Goal: Task Accomplishment & Management: Manage account settings

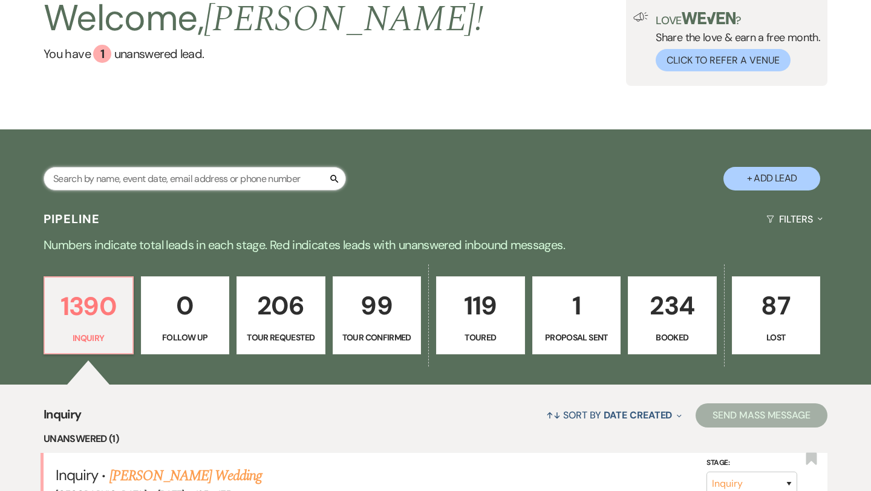
click at [131, 180] on input "text" at bounding box center [195, 179] width 302 height 24
type input "ala"
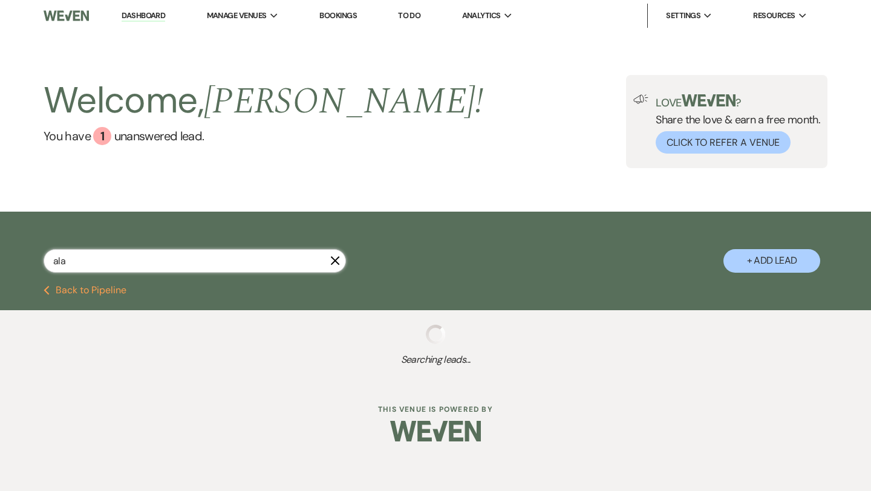
select select "2"
select select "5"
select select "2"
select select "8"
select select "6"
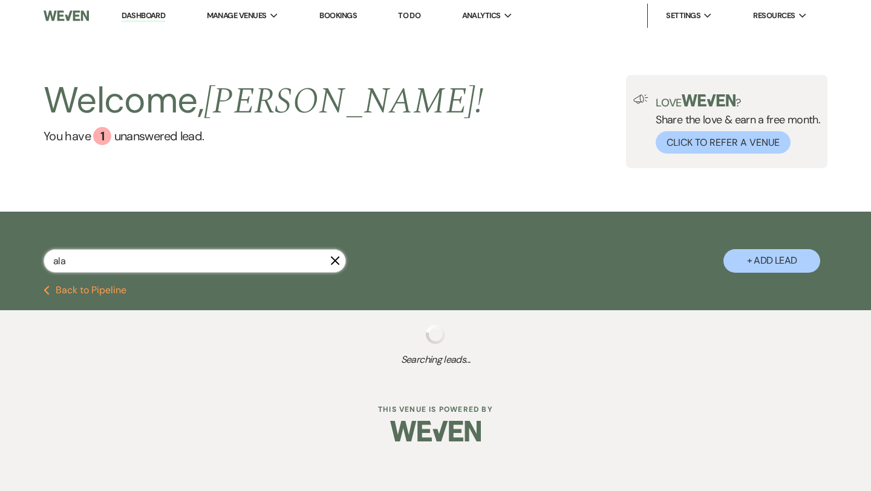
select select "5"
select select "4"
select select "8"
select select "2"
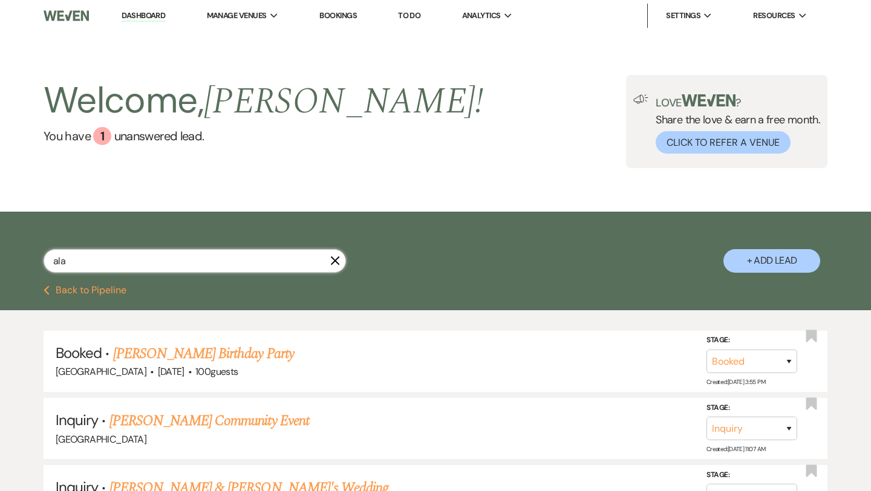
type input "ala"
click at [109, 137] on div "1" at bounding box center [102, 136] width 18 height 18
click at [139, 18] on link "Dashboard" at bounding box center [144, 15] width 44 height 11
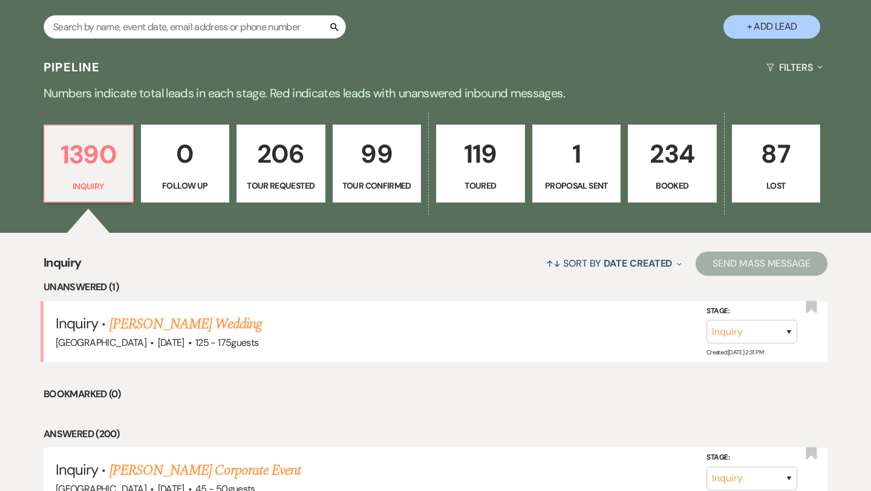
scroll to position [235, 0]
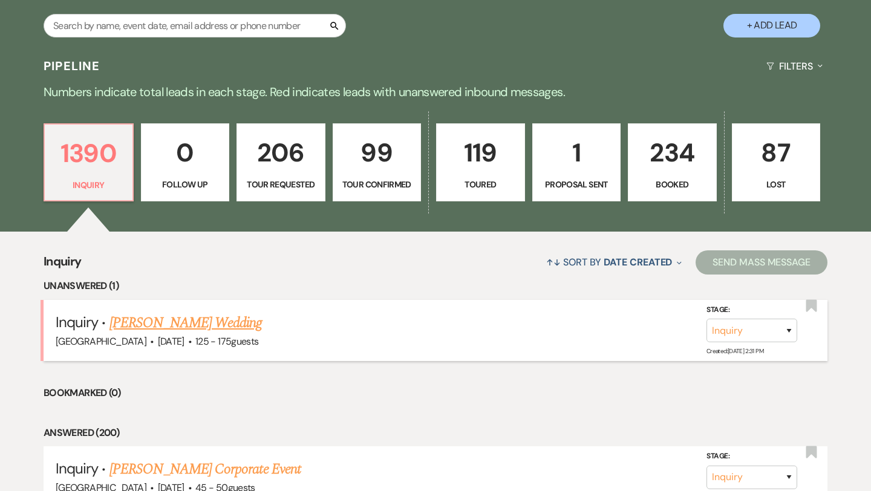
click at [184, 320] on link "[PERSON_NAME] Wedding" at bounding box center [185, 323] width 153 height 22
select select "3"
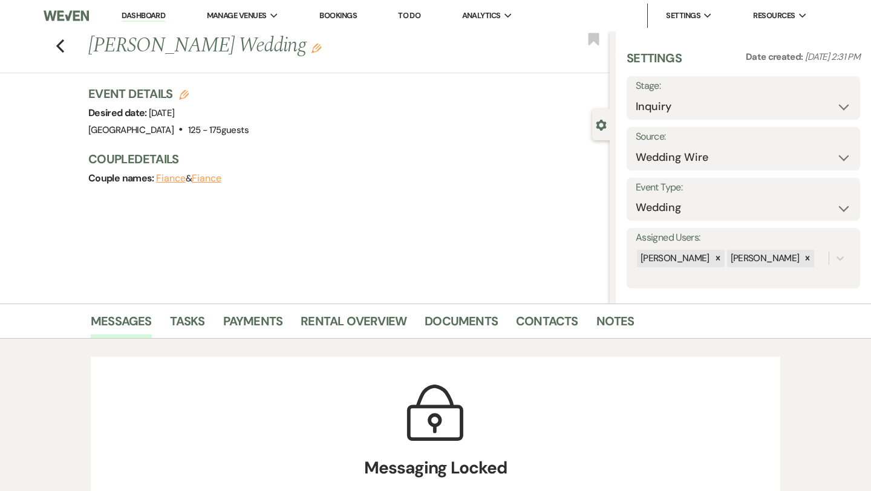
click at [183, 93] on icon "Edit" at bounding box center [184, 95] width 10 height 10
select select "496"
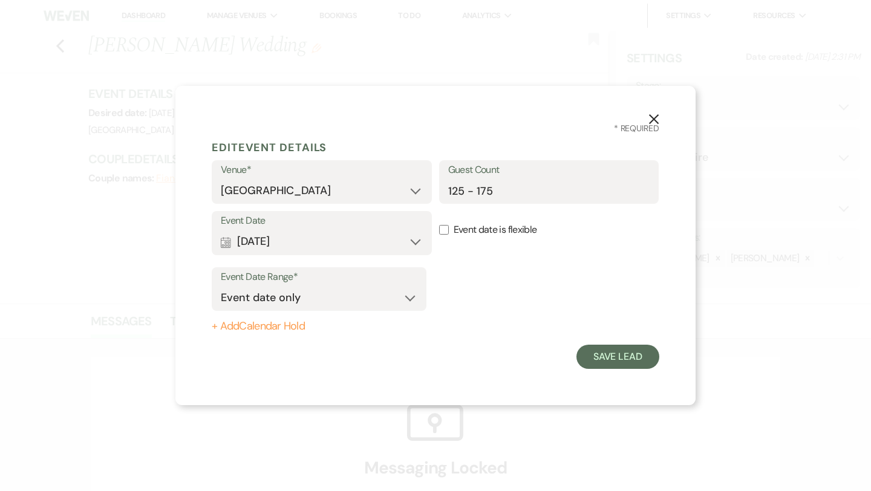
click at [653, 119] on use "button" at bounding box center [654, 119] width 10 height 10
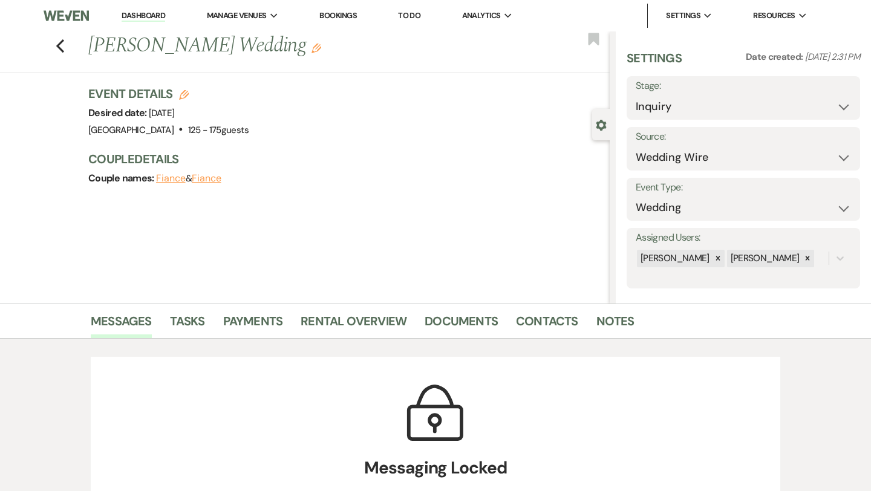
click at [172, 179] on button "Fiance" at bounding box center [171, 179] width 30 height 10
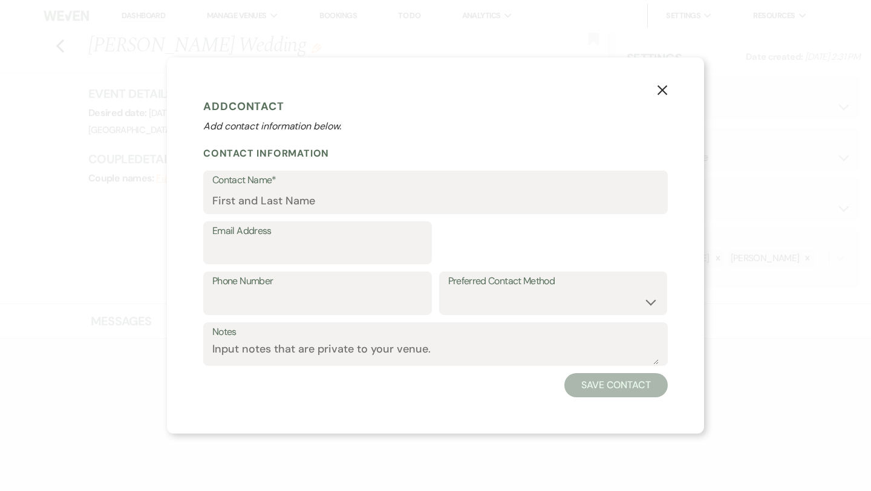
select select "1"
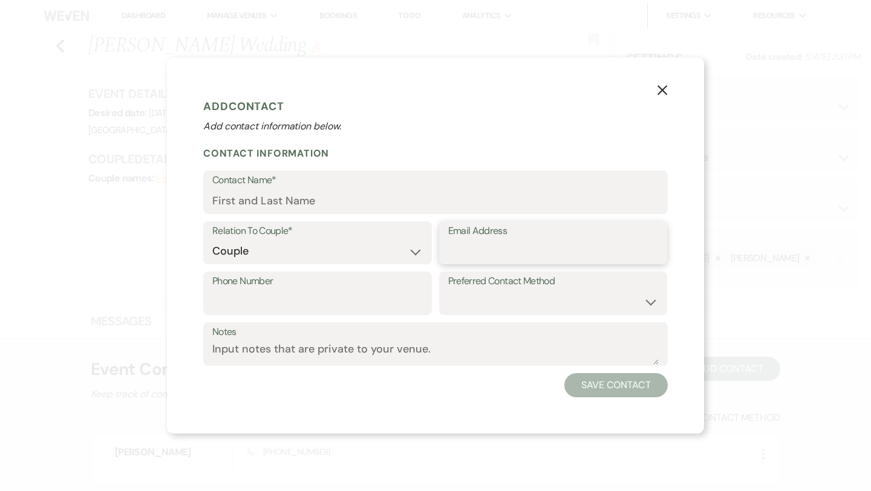
click at [503, 246] on input "Email Address" at bounding box center [553, 252] width 210 height 24
paste input "[EMAIL_ADDRESS][DOMAIN_NAME]"
type input "[EMAIL_ADDRESS][DOMAIN_NAME]"
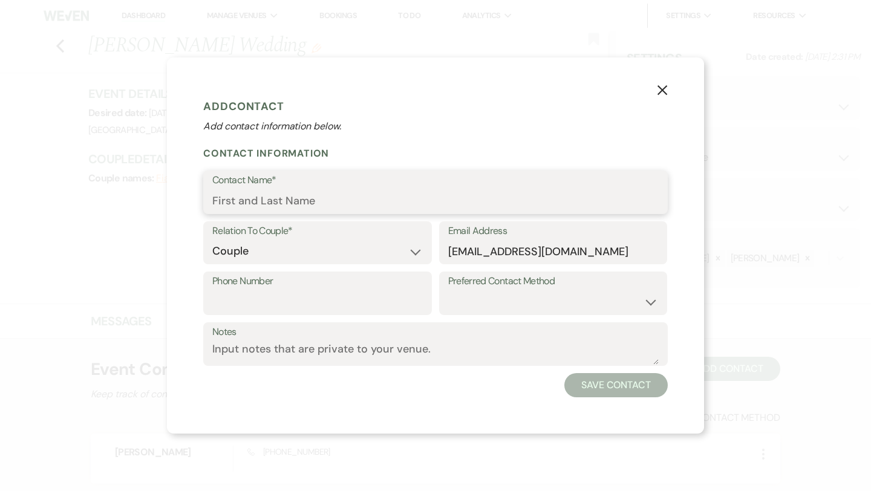
click at [316, 200] on input "Contact Name*" at bounding box center [435, 201] width 446 height 24
type input "[PERSON_NAME]"
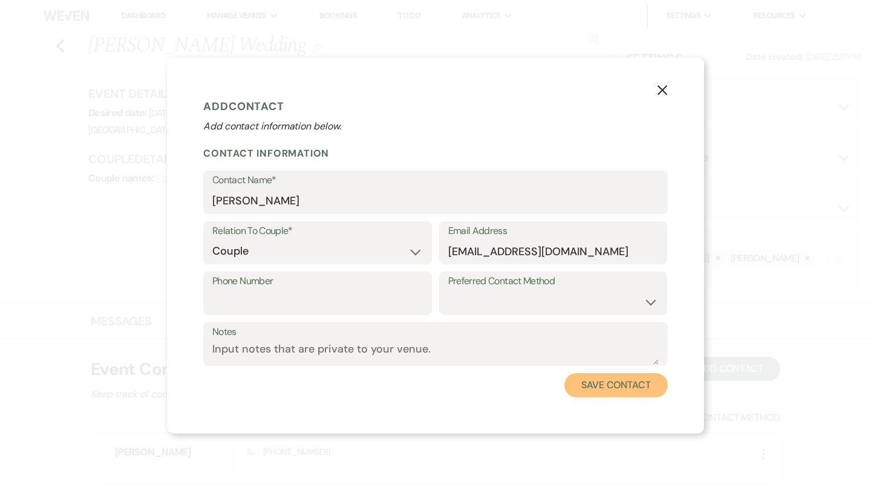
click at [626, 392] on button "Save Contact" at bounding box center [615, 385] width 103 height 24
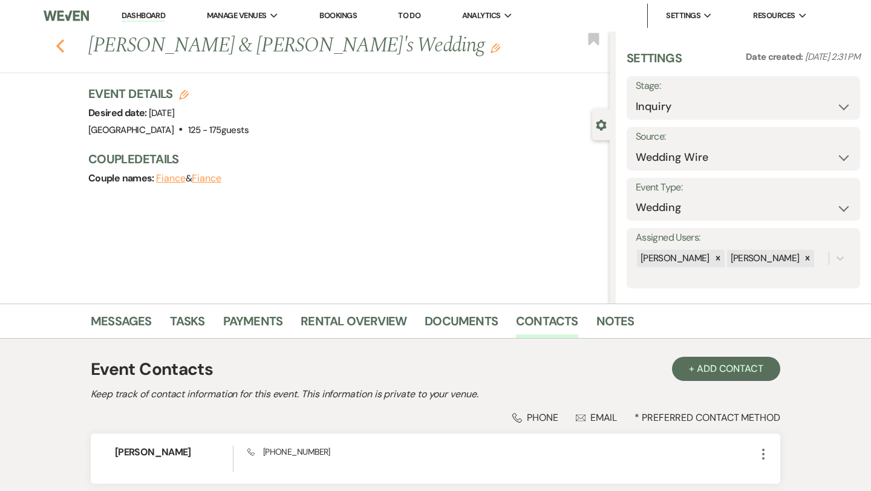
click at [59, 46] on use "button" at bounding box center [60, 45] width 8 height 13
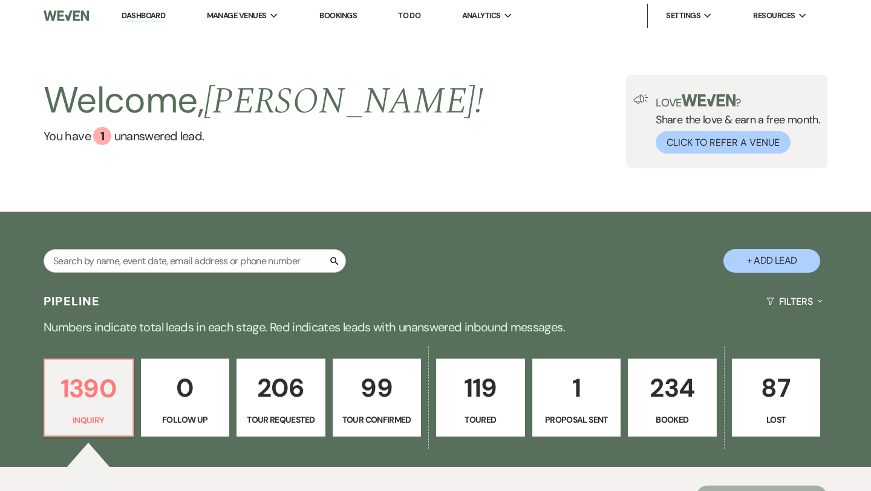
click at [759, 250] on button "+ Add Lead" at bounding box center [771, 261] width 97 height 24
select select "496"
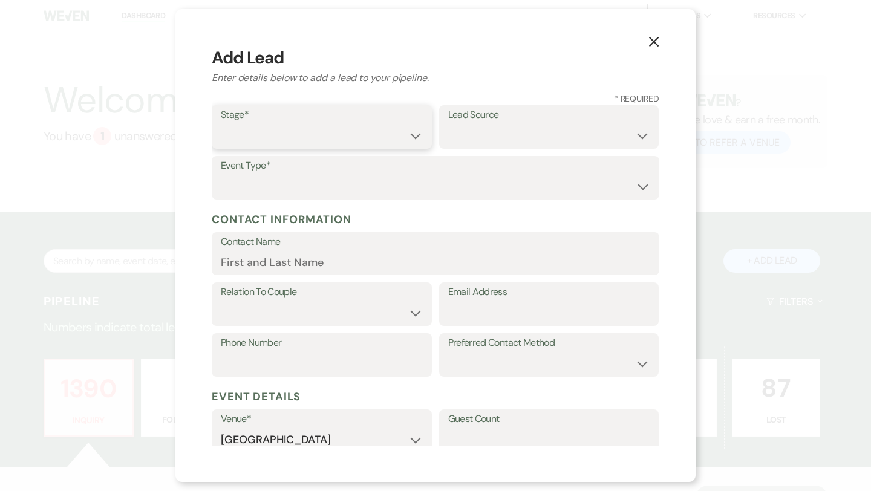
click at [315, 135] on select "Inquiry Follow Up Tour Requested Tour Confirmed Toured Proposal Sent Booked Lost" at bounding box center [322, 136] width 202 height 24
click at [362, 131] on select "Inquiry Follow Up Tour Requested Tour Confirmed Toured Proposal Sent Booked Lost" at bounding box center [322, 136] width 202 height 24
select select "1"
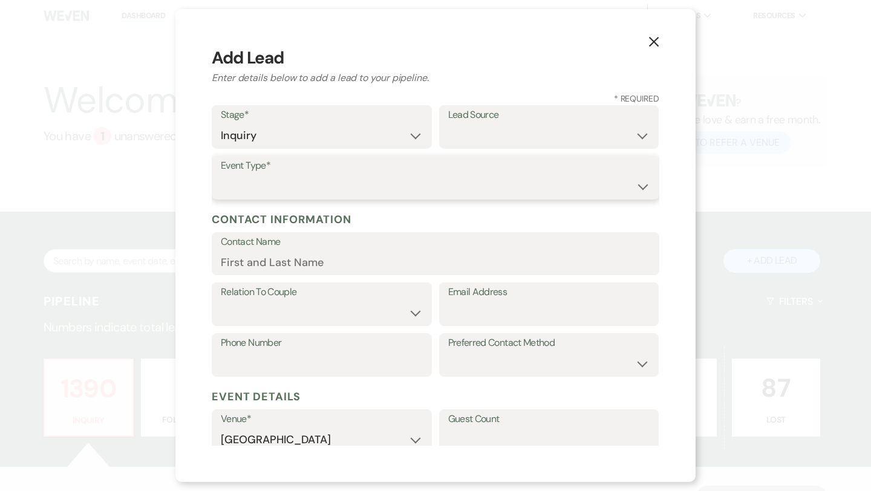
click at [345, 180] on select "Wedding Anniversary Party Baby Shower Bachelorette / Bachelor Party Birthday Pa…" at bounding box center [435, 187] width 429 height 24
select select "19"
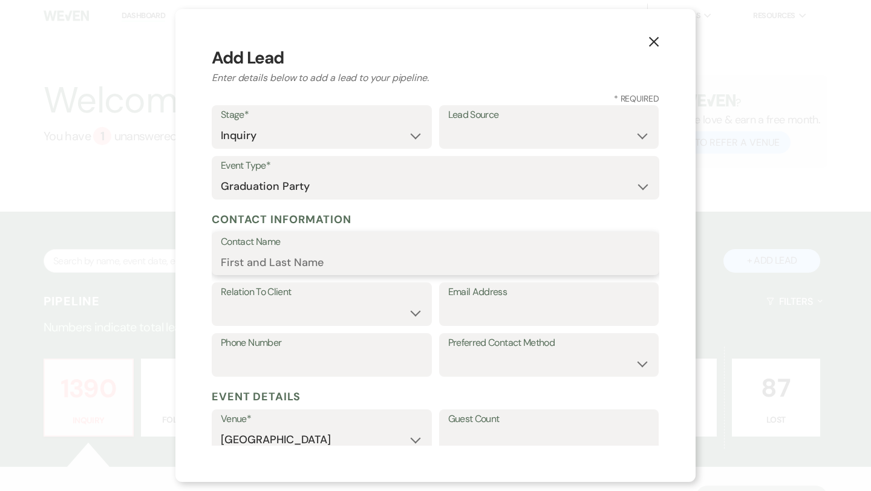
click at [287, 263] on input "Contact Name" at bounding box center [435, 262] width 429 height 24
type input "[PERSON_NAME]"
click at [328, 310] on select "Client Event Planner Parent of Client Family Member Friend Other" at bounding box center [322, 313] width 202 height 24
select select "1"
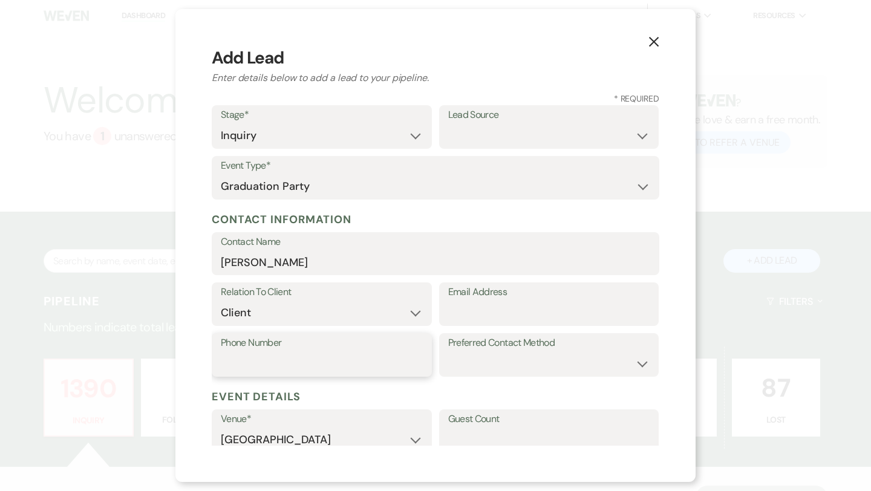
click at [284, 365] on input "Phone Number" at bounding box center [322, 364] width 202 height 24
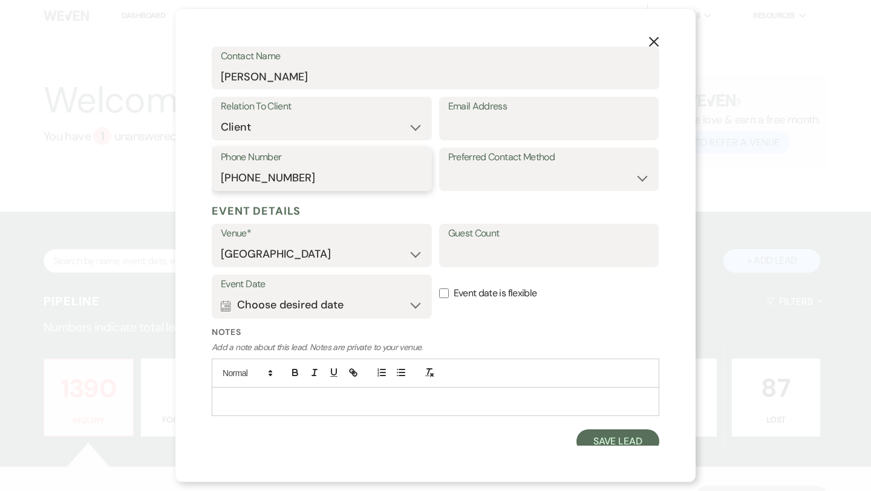
scroll to position [193, 0]
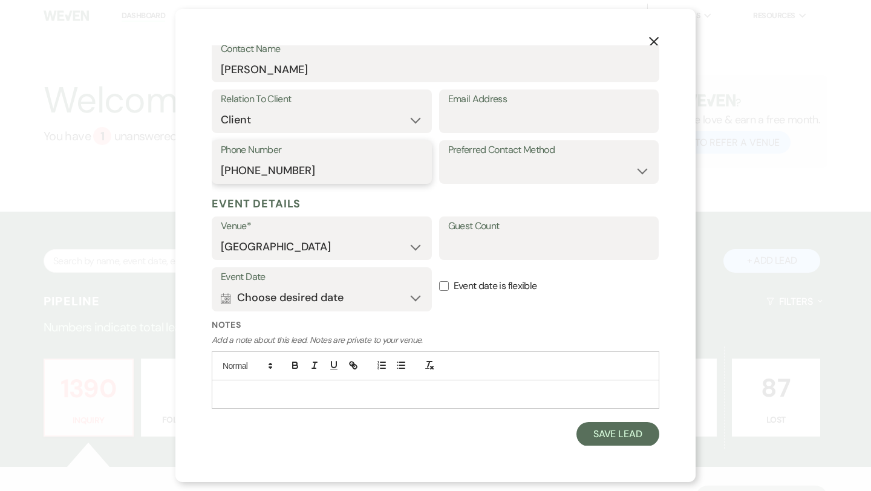
type input "[PHONE_NUMBER]"
click at [388, 302] on button "Calendar Choose desired date Expand" at bounding box center [322, 298] width 202 height 24
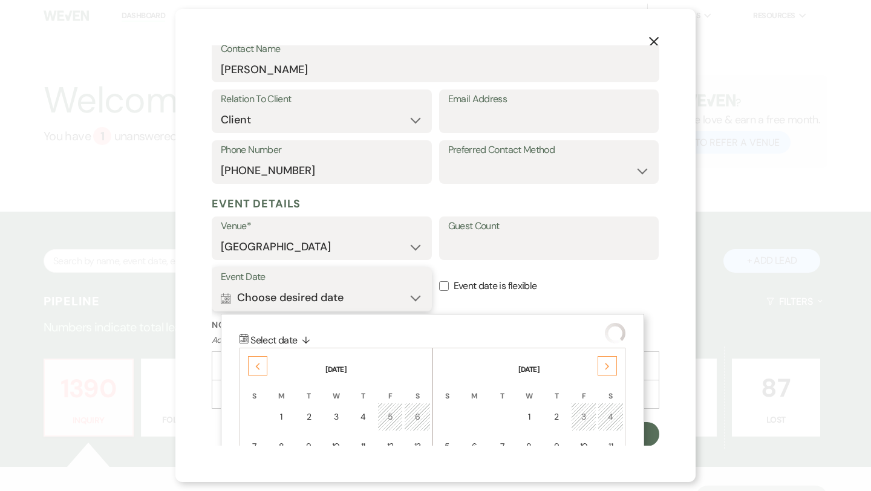
scroll to position [347, 0]
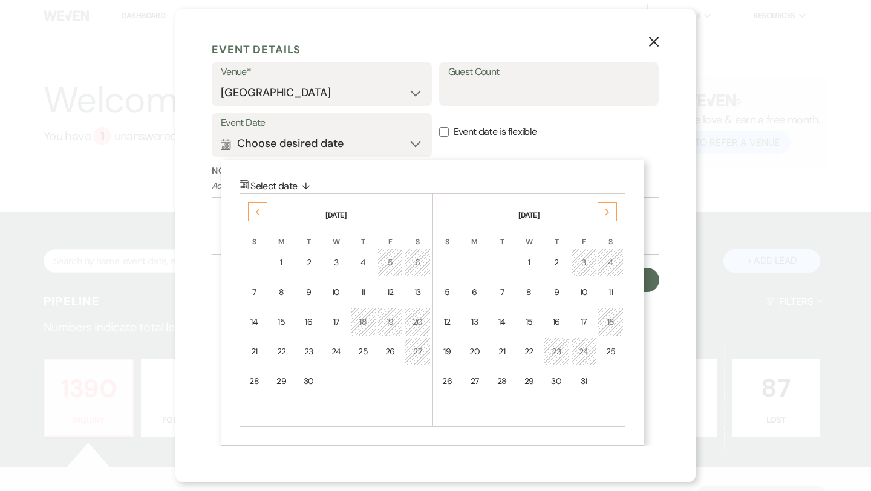
click at [604, 209] on icon "Next" at bounding box center [607, 212] width 6 height 7
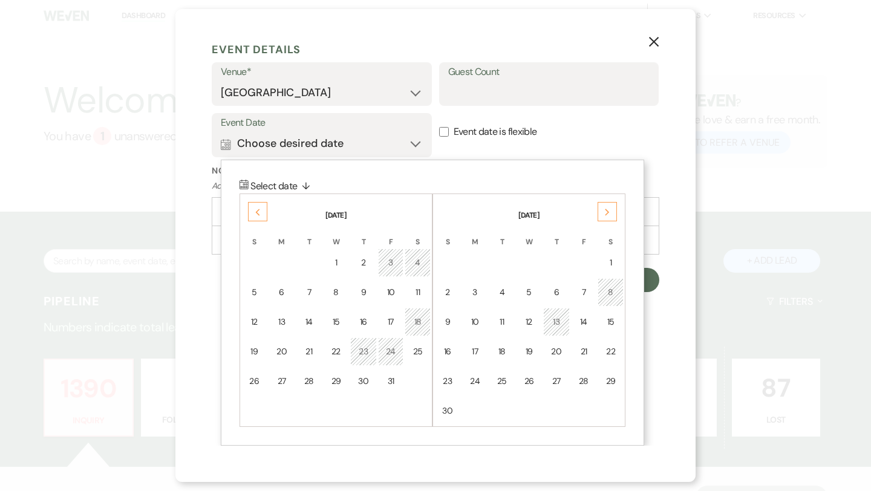
click at [604, 209] on icon "Next" at bounding box center [607, 212] width 6 height 7
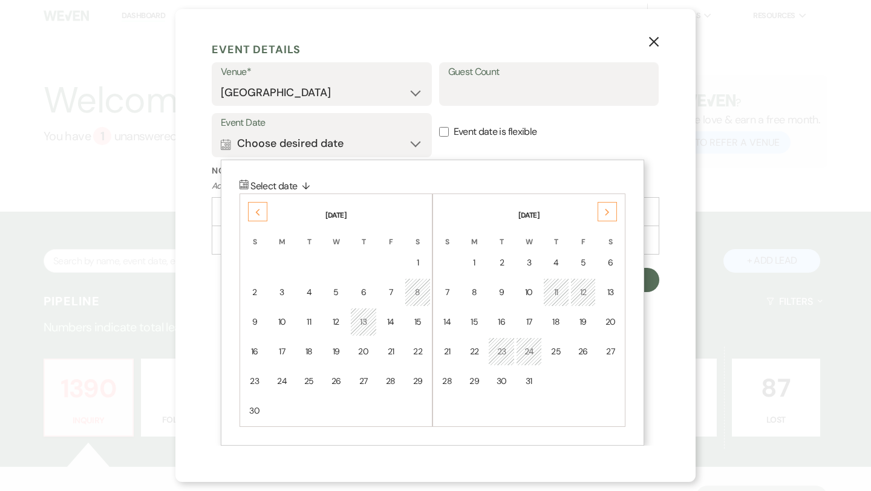
click at [604, 209] on icon "Next" at bounding box center [607, 212] width 6 height 7
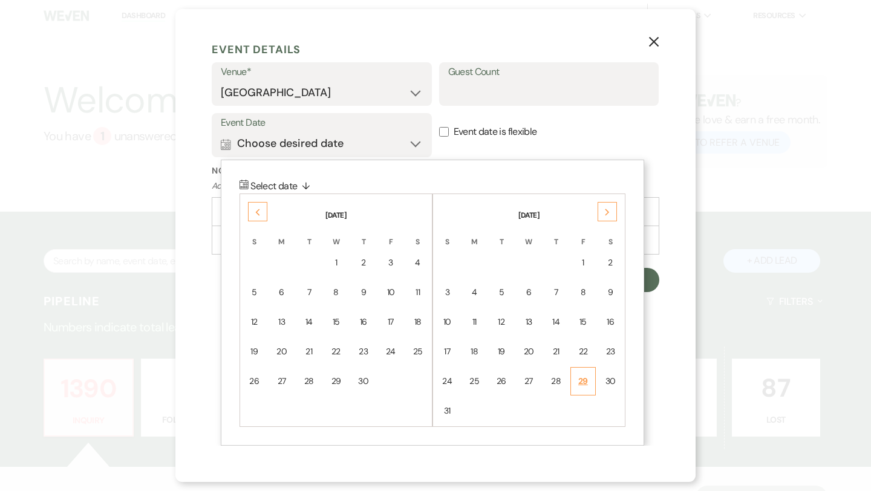
click at [585, 383] on div "29" at bounding box center [583, 381] width 10 height 13
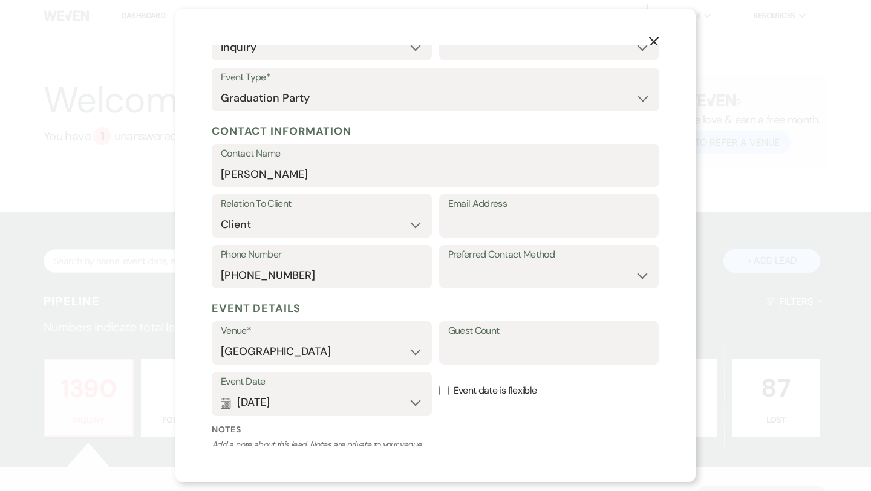
scroll to position [193, 0]
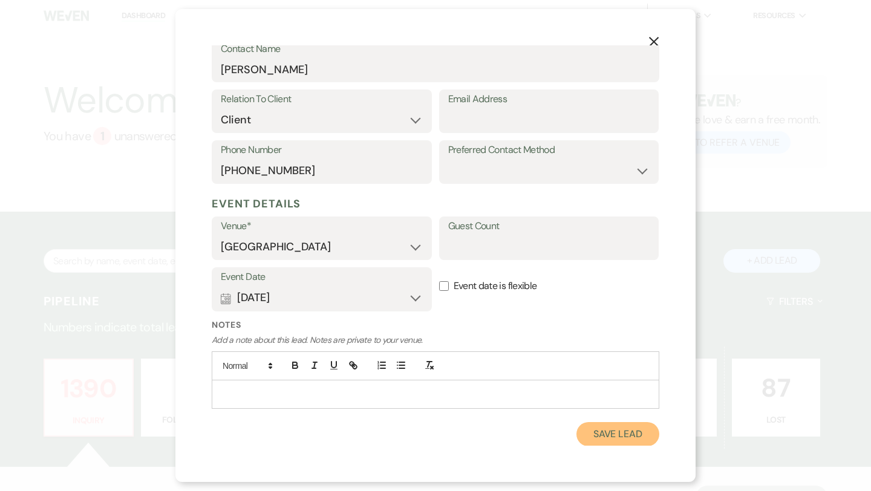
click at [605, 436] on button "Save Lead" at bounding box center [617, 434] width 83 height 24
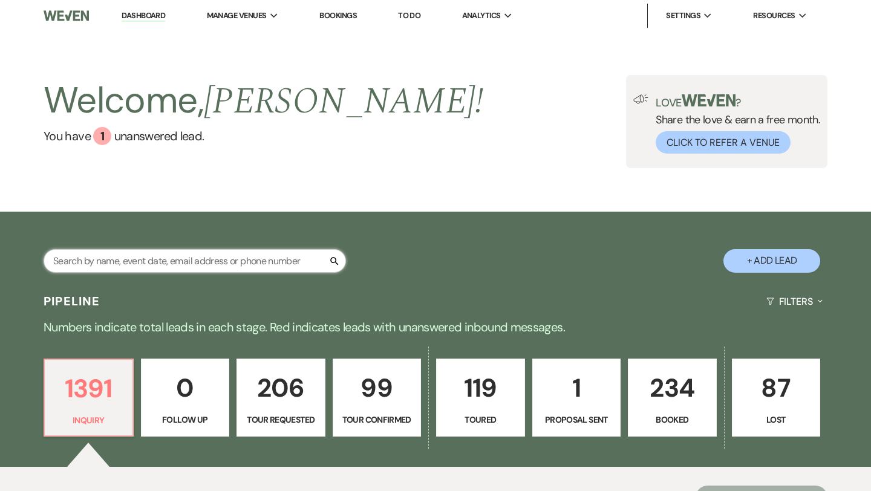
click at [126, 259] on input "text" at bounding box center [195, 261] width 302 height 24
type input "[PERSON_NAME]"
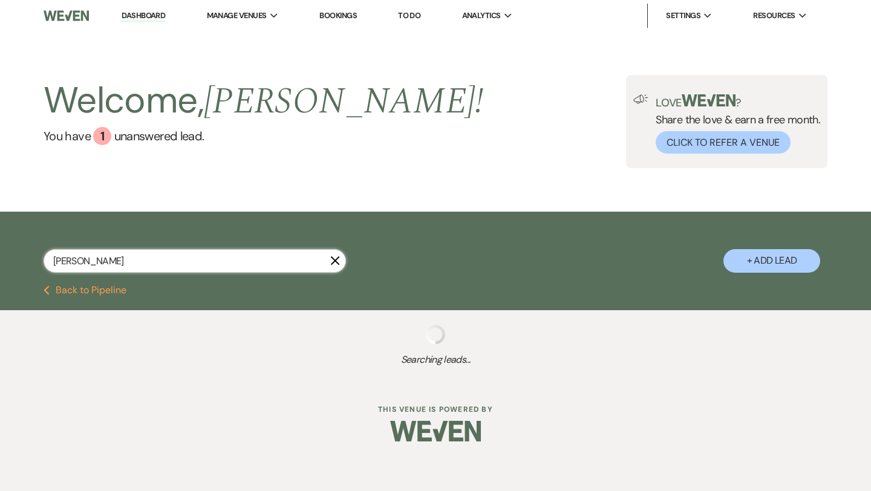
select select "5"
select select "2"
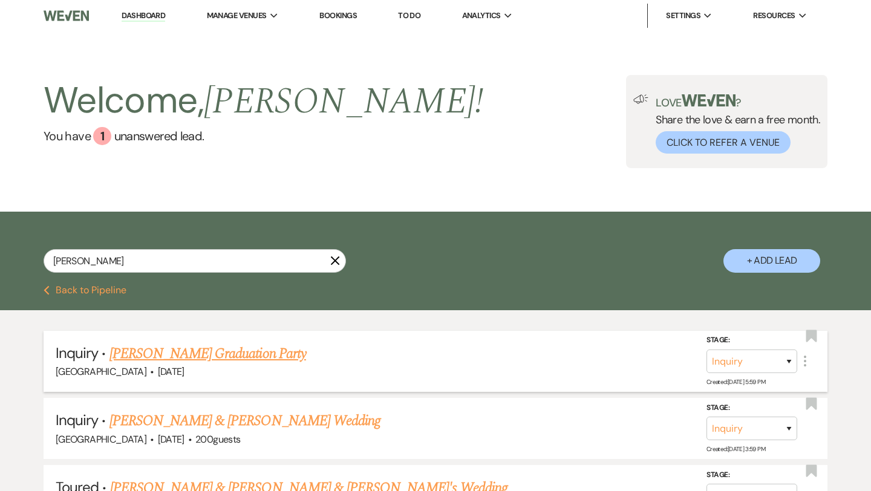
click at [186, 354] on link "[PERSON_NAME] Graduation Party" at bounding box center [207, 354] width 197 height 22
select select "19"
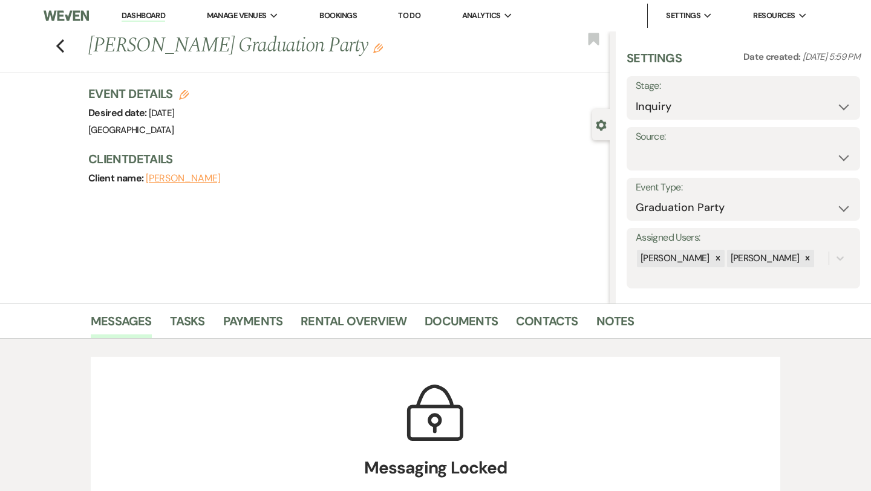
click at [185, 97] on icon "Edit" at bounding box center [184, 95] width 10 height 10
select select "496"
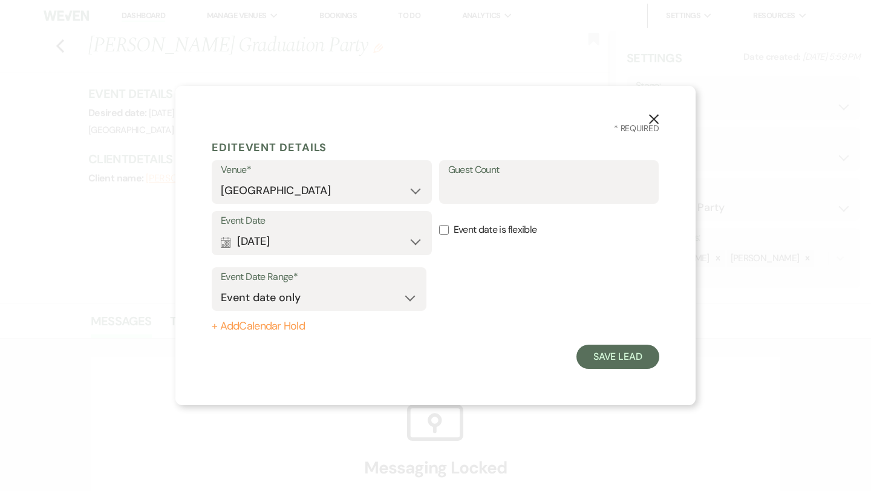
click at [249, 325] on button "+ Add Calendar Hold" at bounding box center [319, 327] width 215 height 12
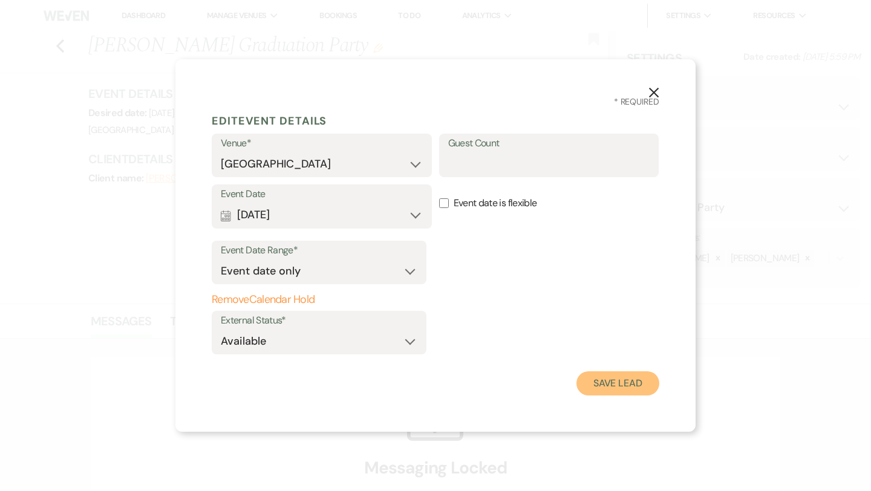
click at [609, 378] on button "Save Lead" at bounding box center [617, 383] width 83 height 24
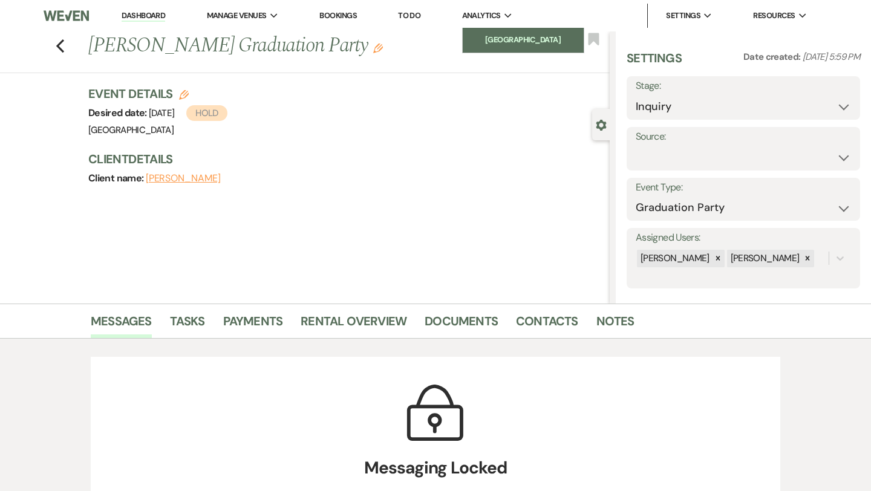
click at [503, 41] on li "[GEOGRAPHIC_DATA]" at bounding box center [523, 40] width 109 height 12
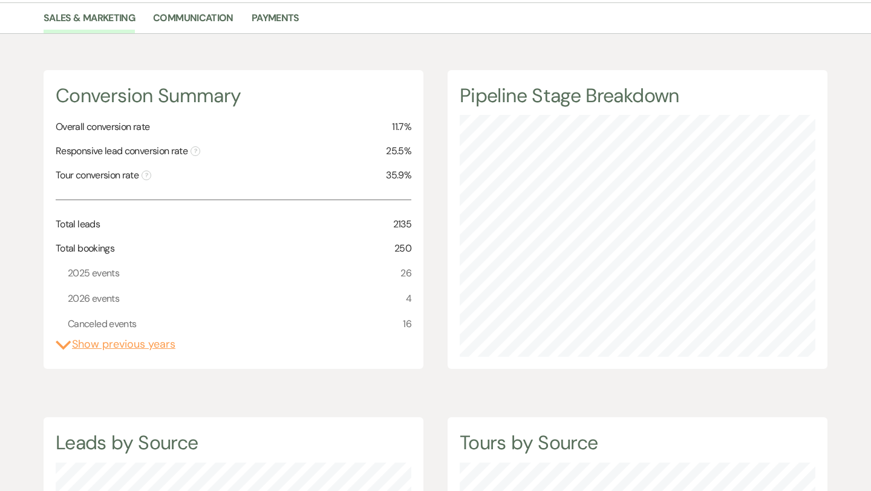
scroll to position [104, 0]
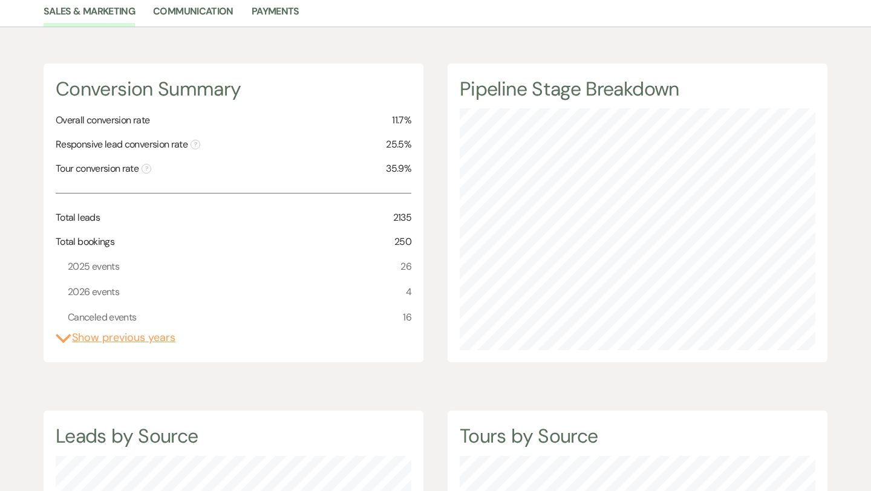
click at [409, 292] on span "4" at bounding box center [408, 292] width 5 height 16
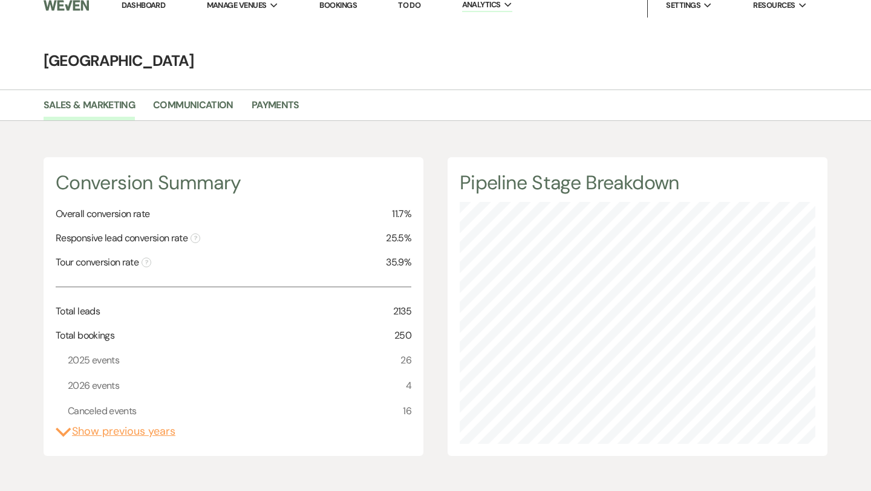
scroll to position [0, 0]
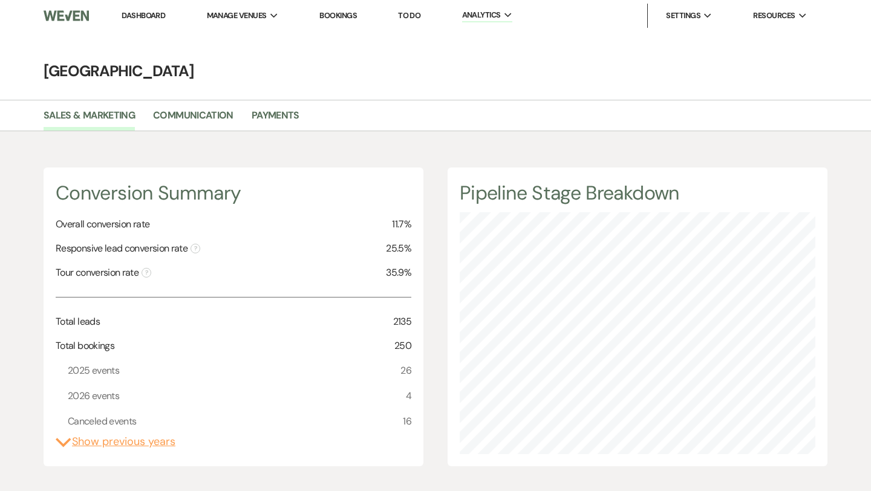
click at [345, 15] on link "Bookings" at bounding box center [338, 15] width 38 height 10
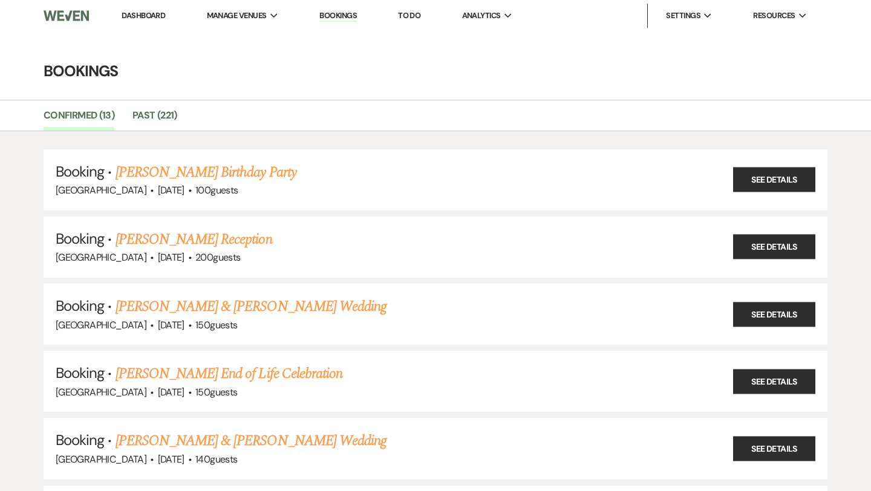
click at [149, 14] on link "Dashboard" at bounding box center [144, 15] width 44 height 10
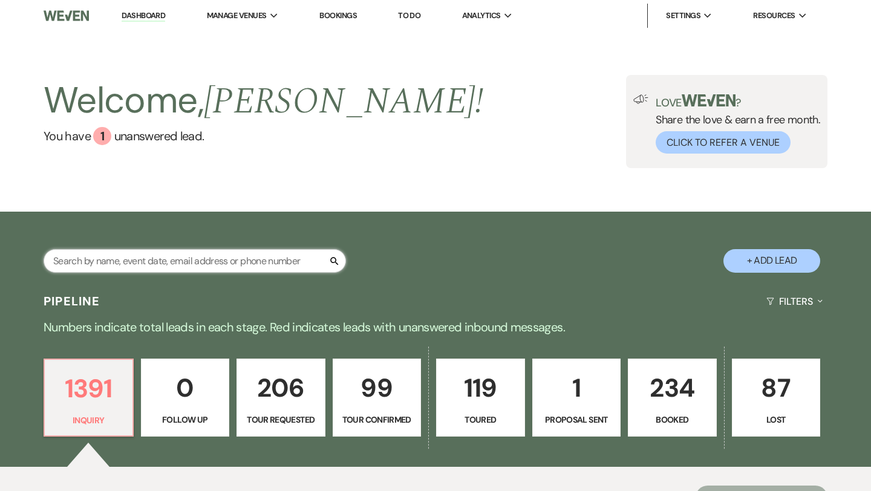
click at [149, 258] on input "text" at bounding box center [195, 261] width 302 height 24
type input "ro"
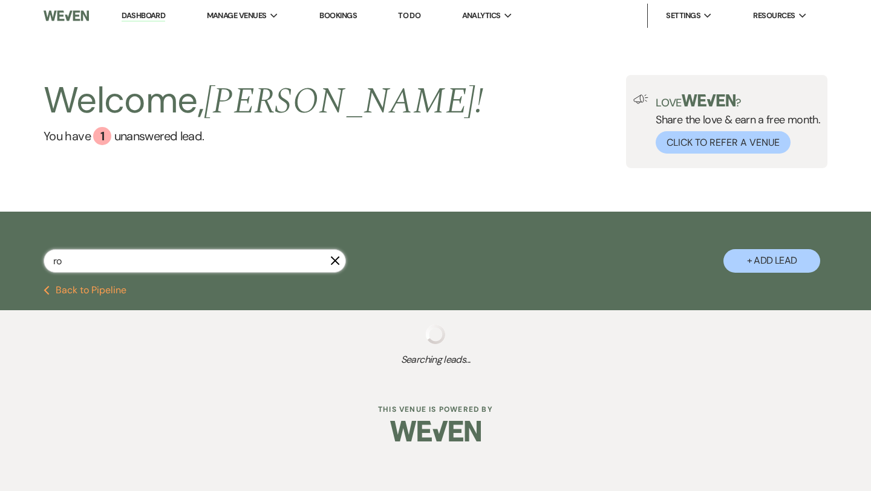
select select "8"
select select "3"
select select "8"
select select "11"
select select "2"
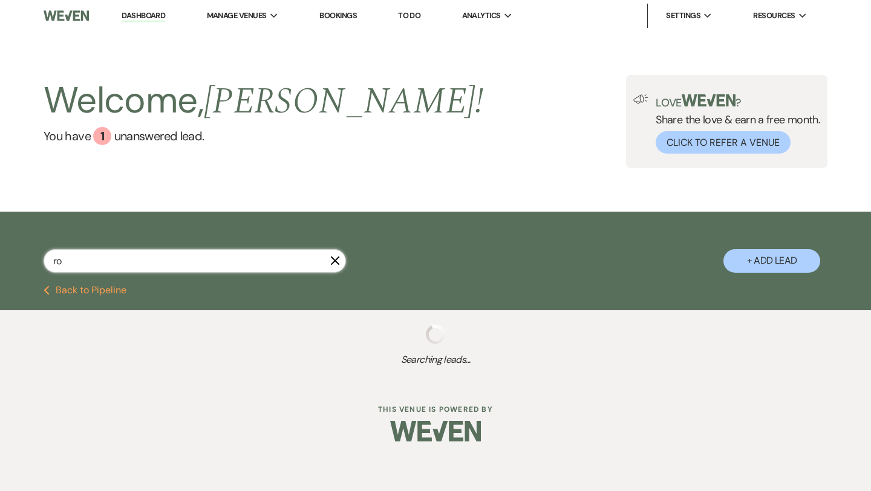
select select "8"
select select "11"
select select "2"
select select "8"
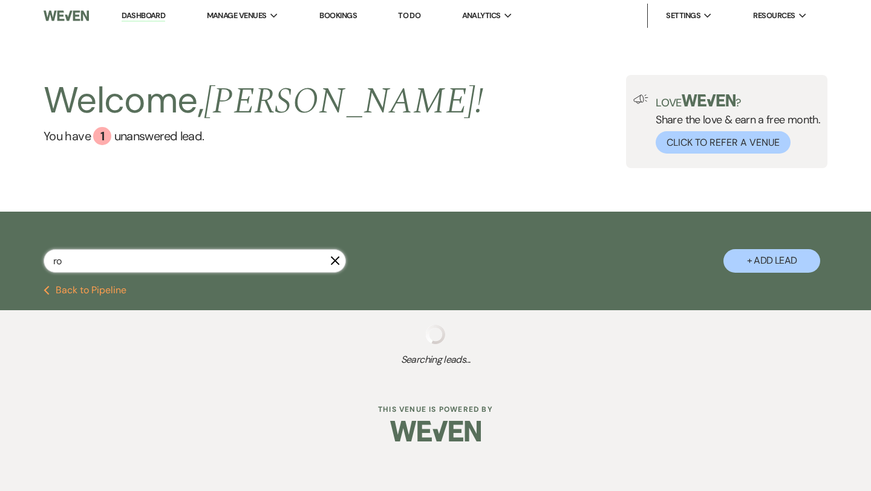
select select "6"
select select "2"
select select "5"
select select "2"
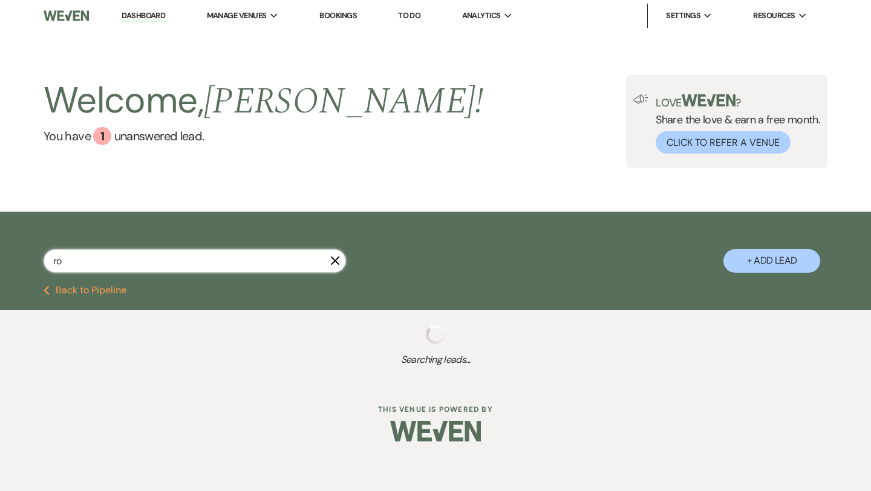
select select "2"
select select "5"
select select "4"
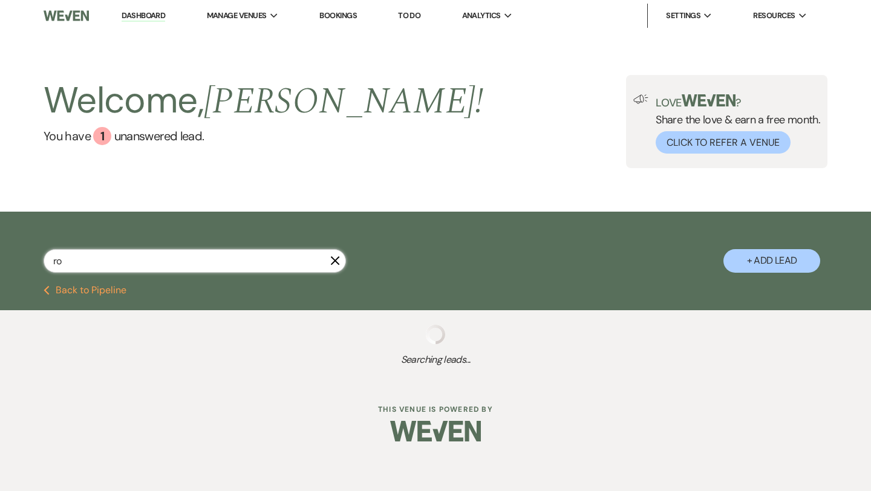
select select "2"
select select "5"
select select "2"
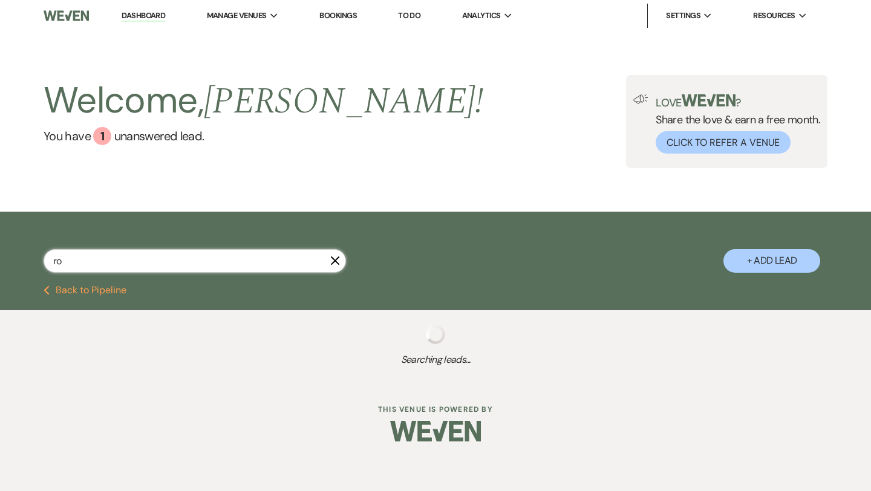
select select "2"
select select "4"
select select "2"
select select "5"
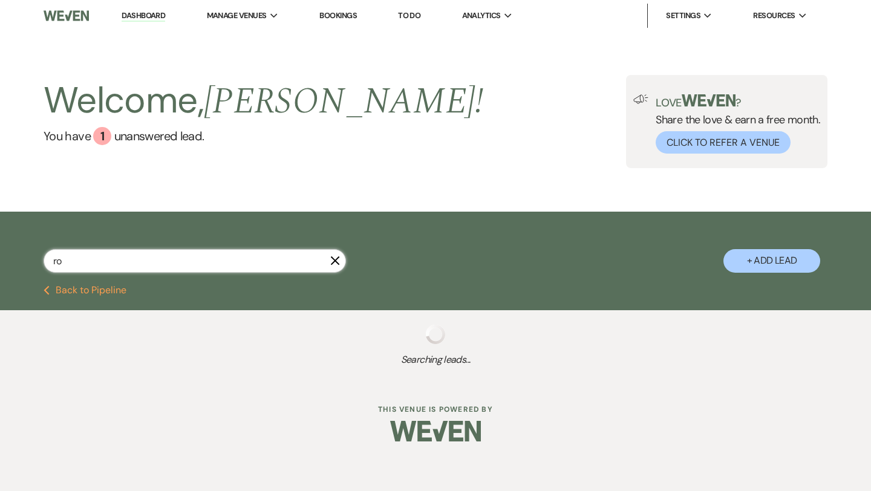
select select "4"
select select "8"
select select "7"
select select "5"
select select "8"
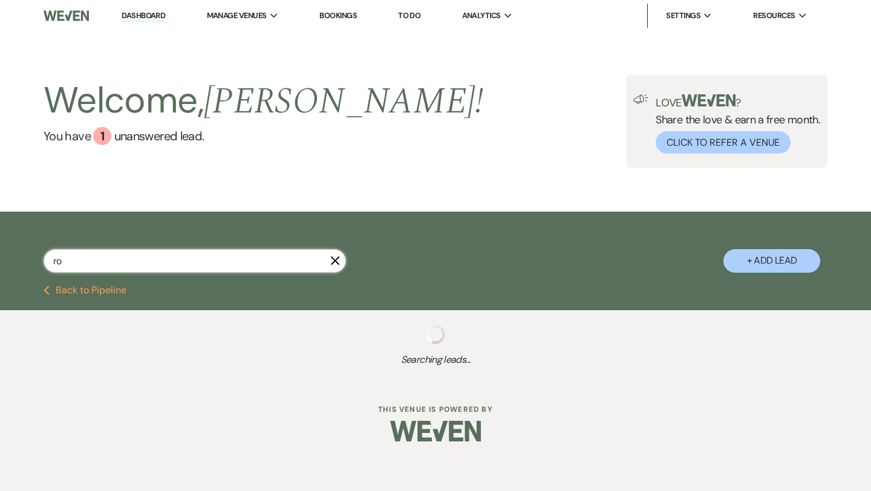
select select "2"
select select "4"
select select "2"
select select "5"
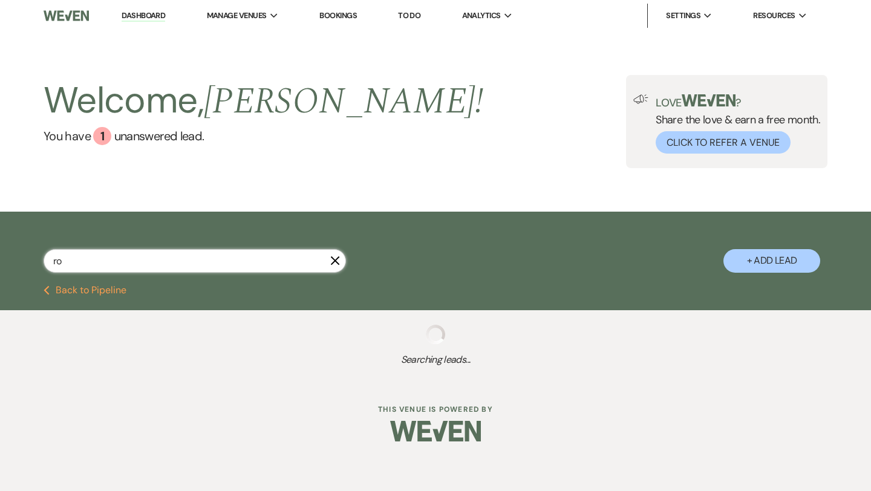
select select "4"
select select "2"
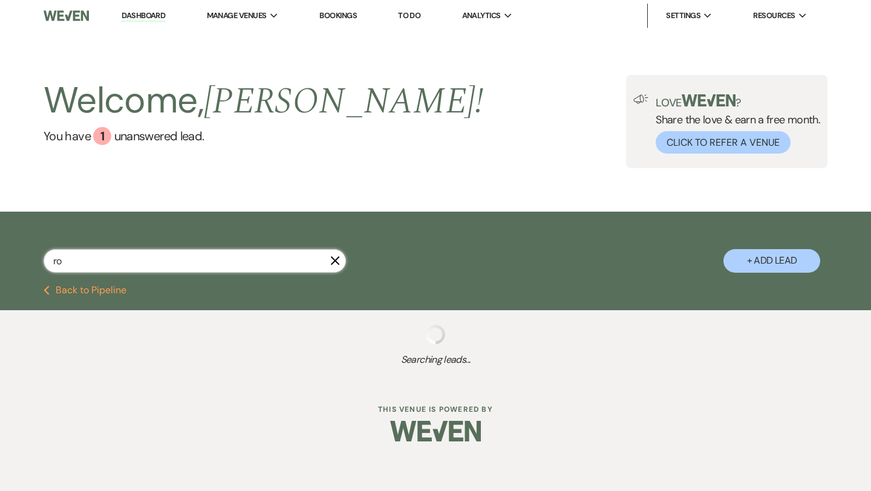
select select "4"
select select "8"
select select "2"
select select "5"
select select "8"
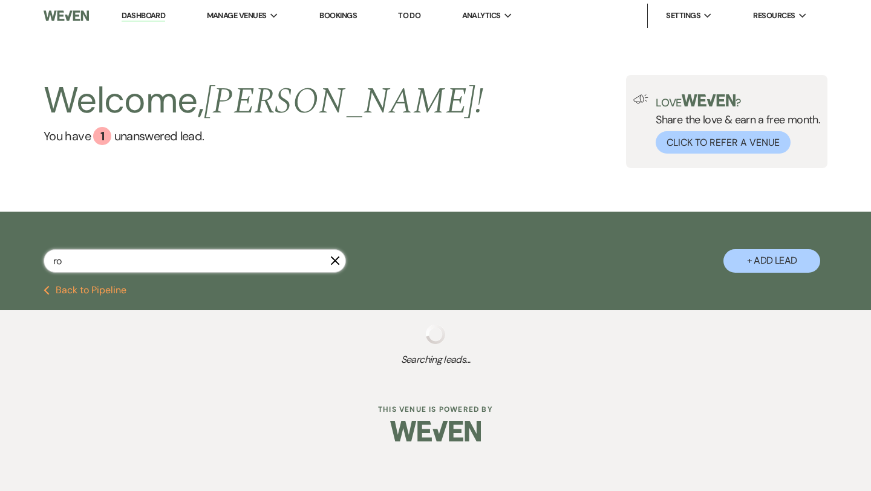
select select "8"
select select "2"
select select "5"
select select "2"
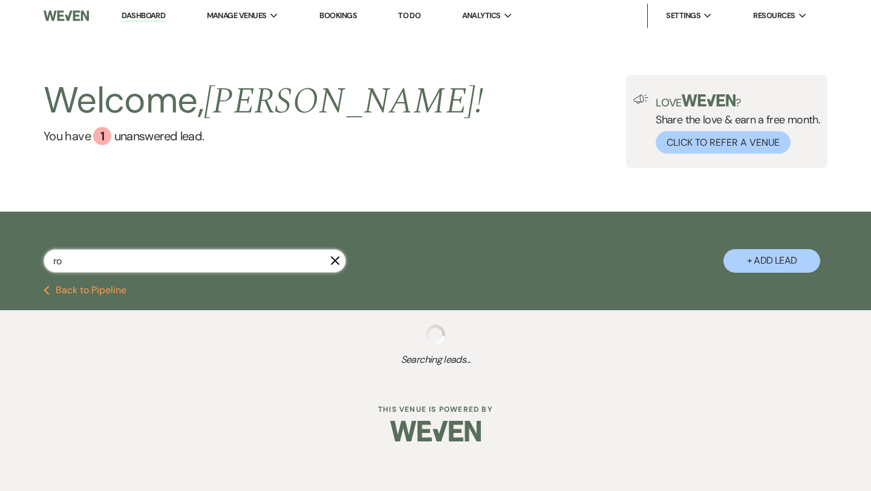
select select "8"
select select "4"
select select "2"
select select "8"
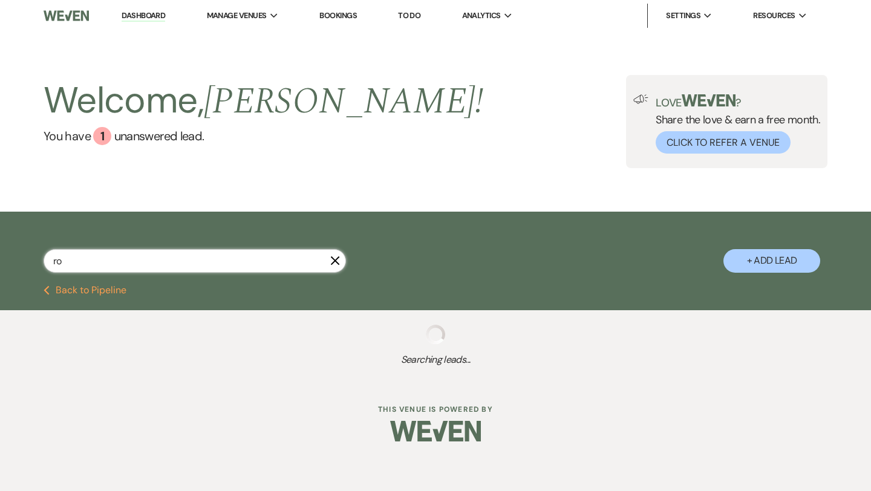
select select "2"
select select "5"
select select "2"
select select "5"
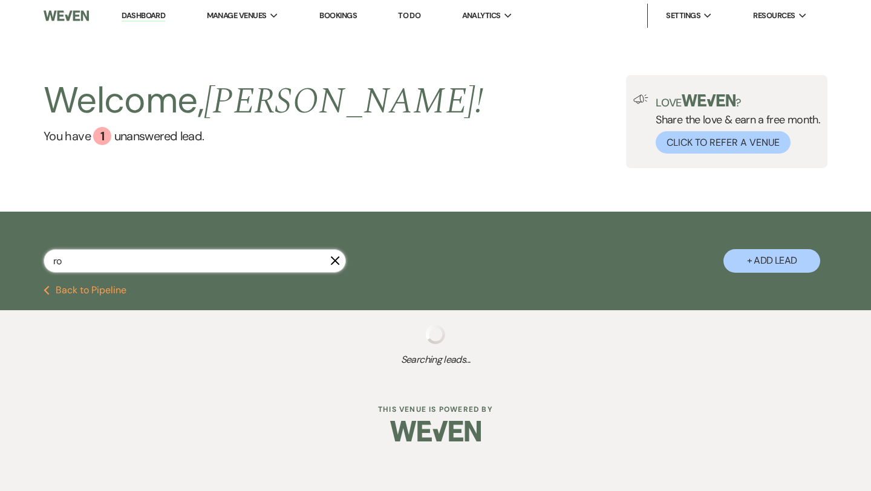
select select "8"
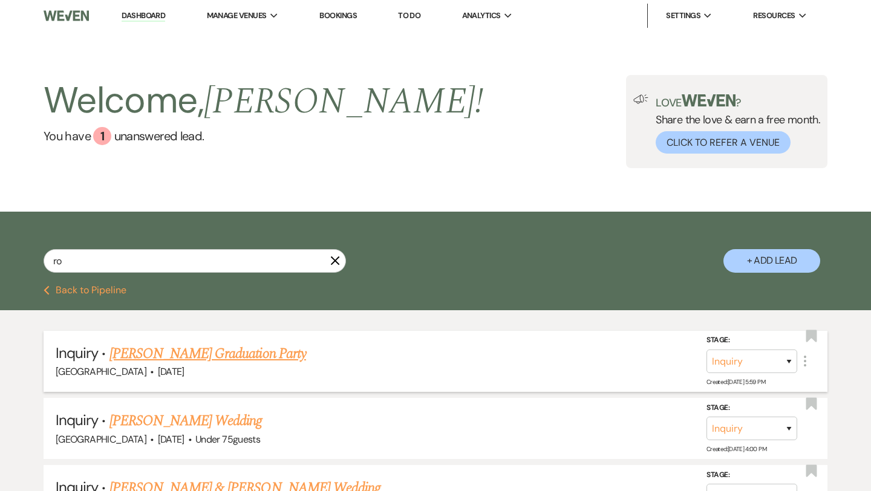
click at [177, 356] on link "[PERSON_NAME] Graduation Party" at bounding box center [207, 354] width 197 height 22
select select "19"
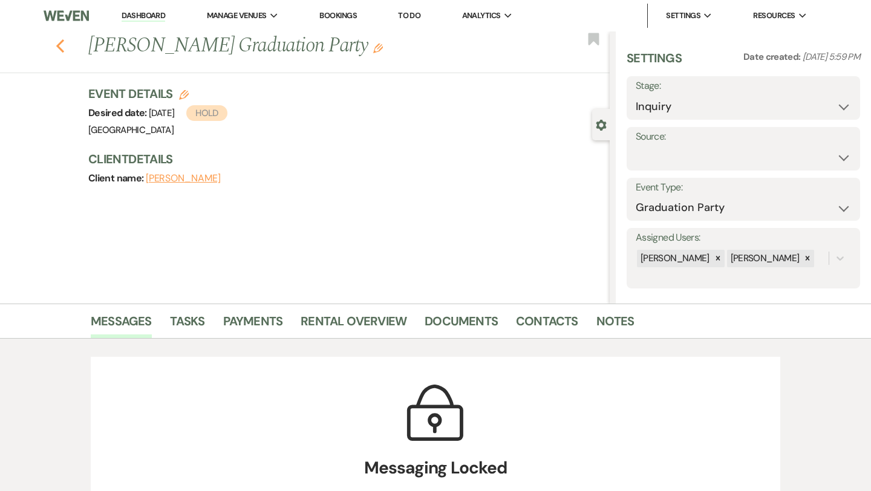
click at [59, 45] on use "button" at bounding box center [60, 45] width 8 height 13
select select "8"
select select "3"
select select "8"
select select "11"
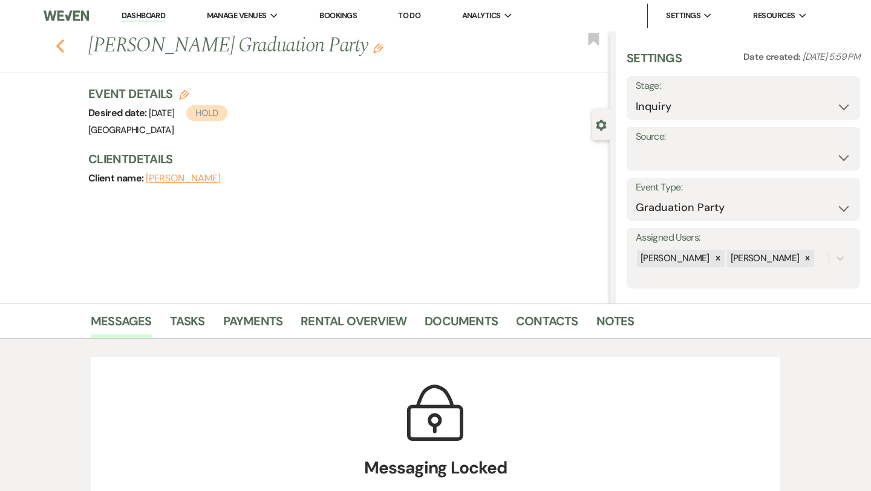
select select "2"
select select "8"
select select "11"
select select "2"
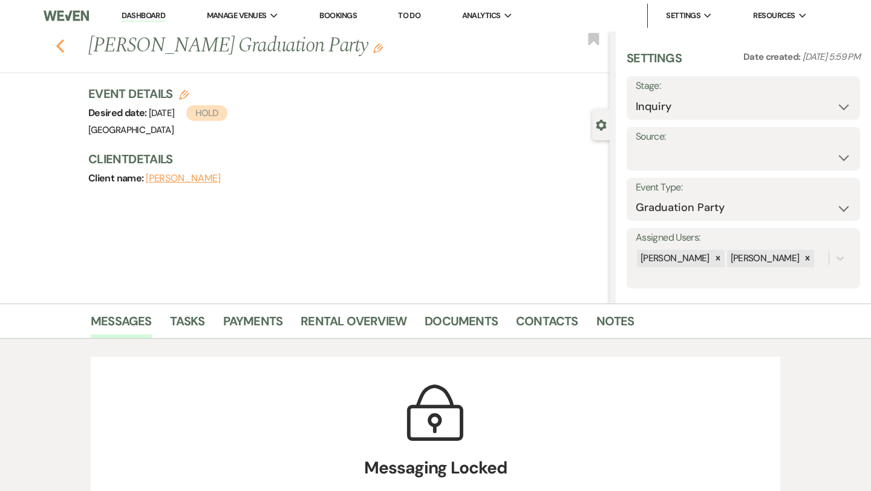
select select "8"
select select "6"
select select "2"
select select "5"
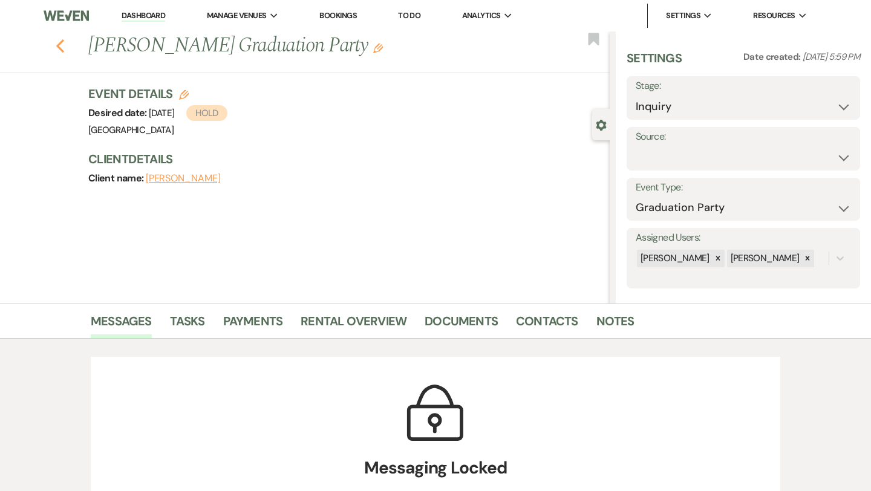
select select "2"
select select "5"
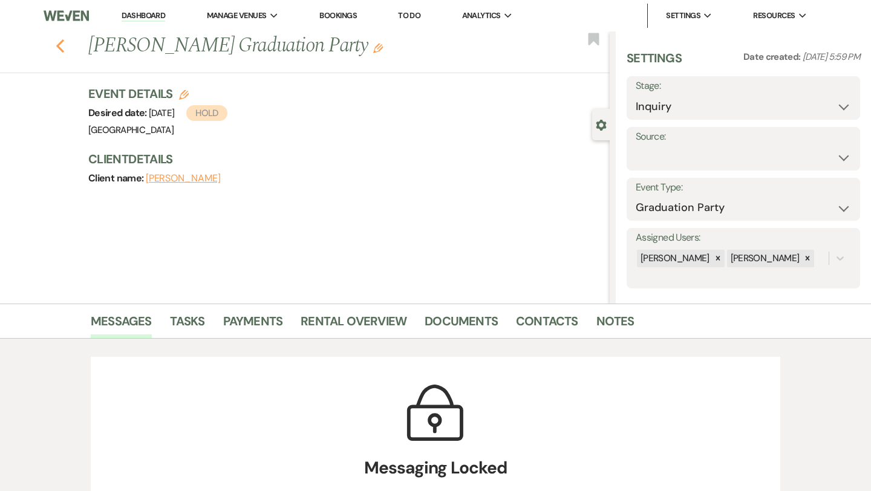
select select "4"
select select "2"
select select "5"
select select "2"
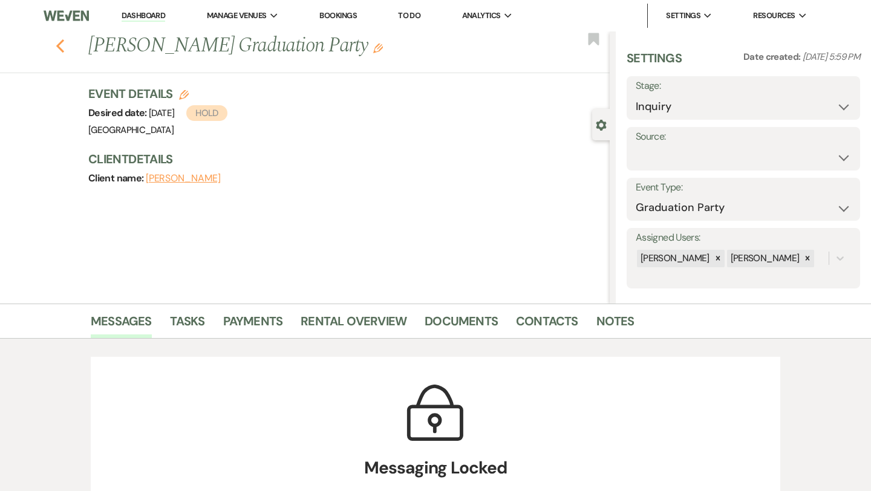
select select "2"
select select "4"
select select "2"
select select "5"
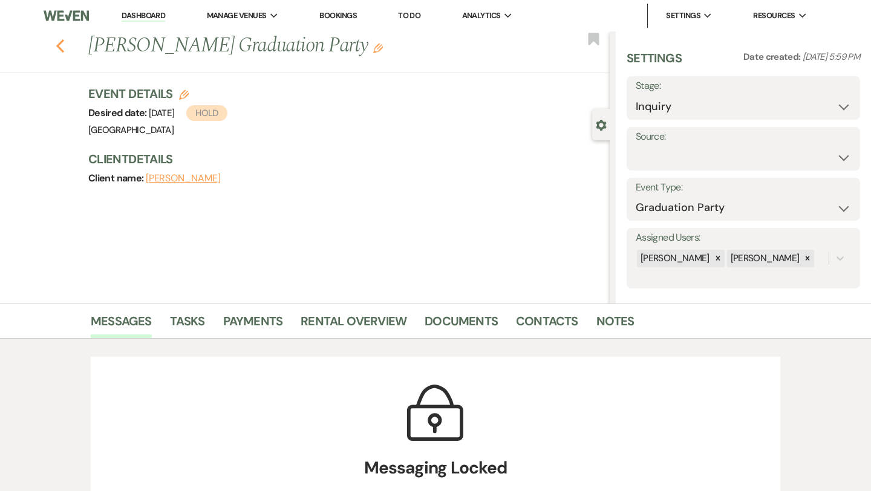
select select "5"
select select "4"
select select "8"
select select "7"
select select "5"
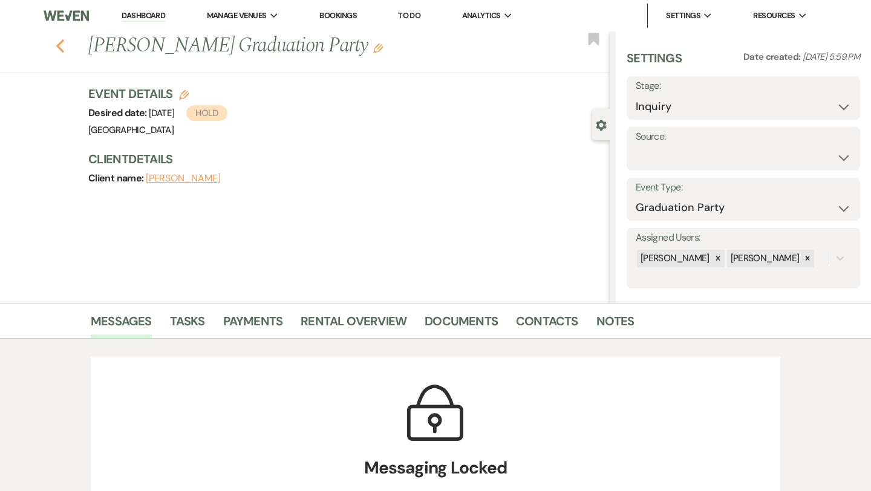
select select "8"
select select "2"
select select "4"
select select "2"
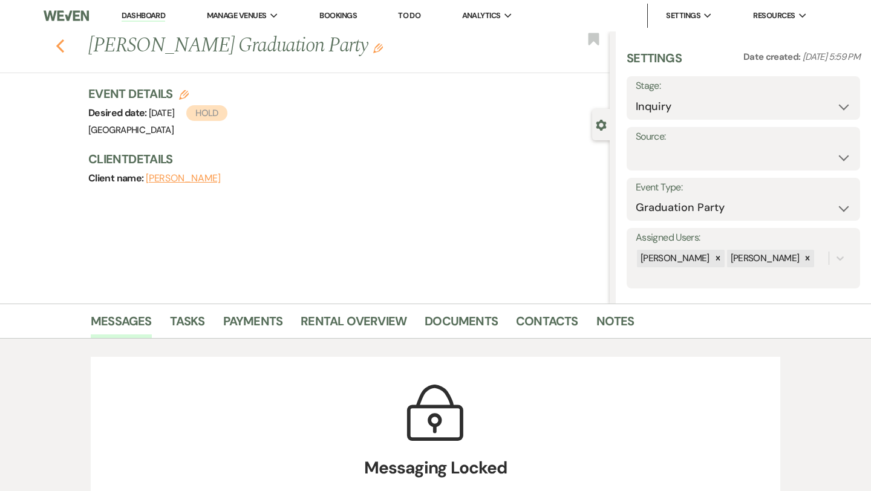
select select "5"
select select "4"
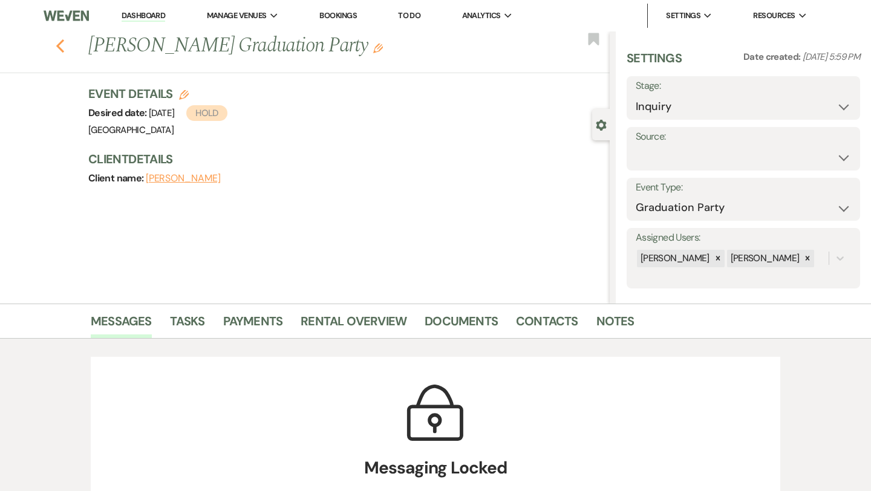
select select "2"
select select "4"
select select "8"
select select "2"
select select "5"
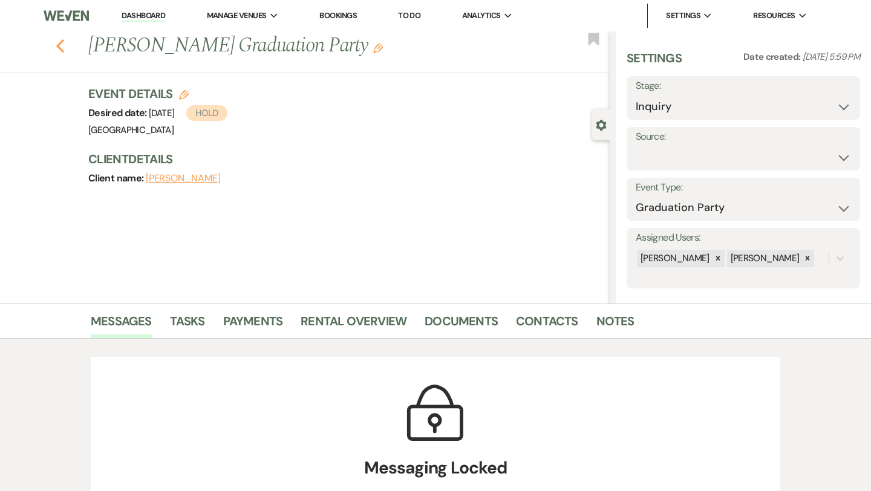
select select "8"
select select "2"
select select "5"
select select "2"
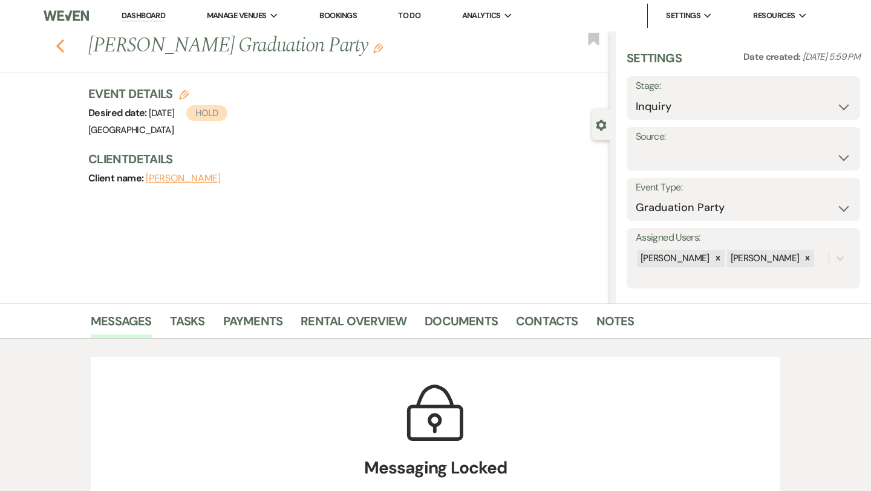
select select "2"
select select "8"
select select "4"
select select "2"
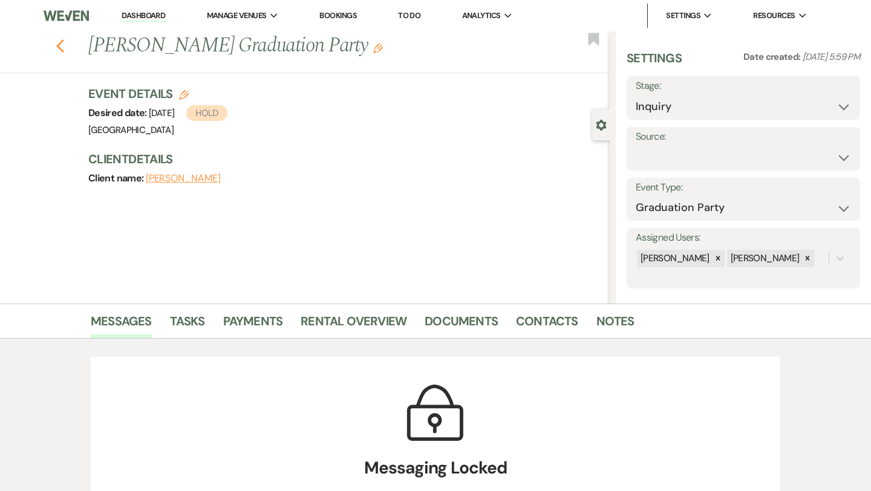
select select "8"
select select "2"
select select "5"
select select "2"
select select "5"
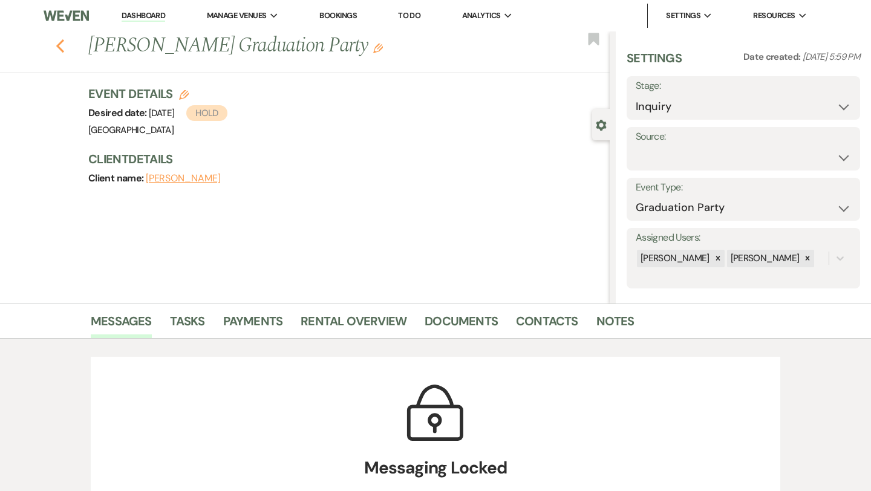
select select "5"
select select "8"
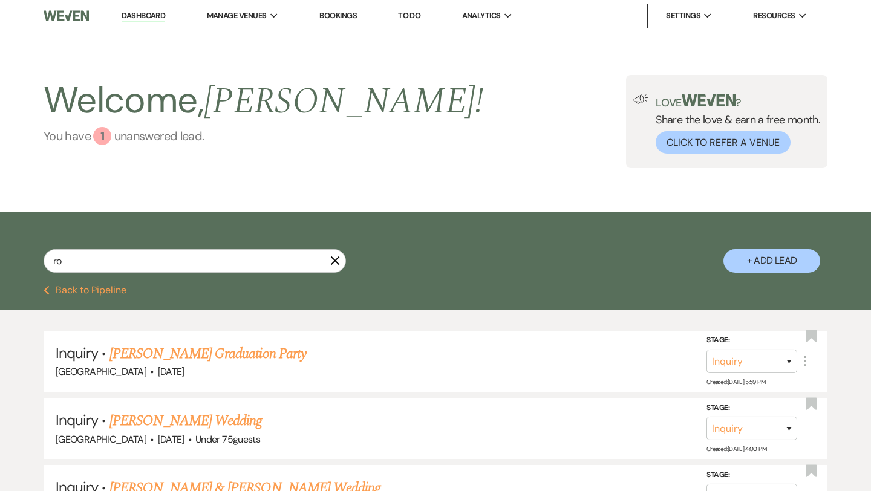
click at [99, 139] on div "1" at bounding box center [102, 136] width 18 height 18
click at [71, 287] on button "Previous Back to Pipeline" at bounding box center [85, 290] width 83 height 10
click at [143, 20] on link "Dashboard" at bounding box center [144, 15] width 44 height 11
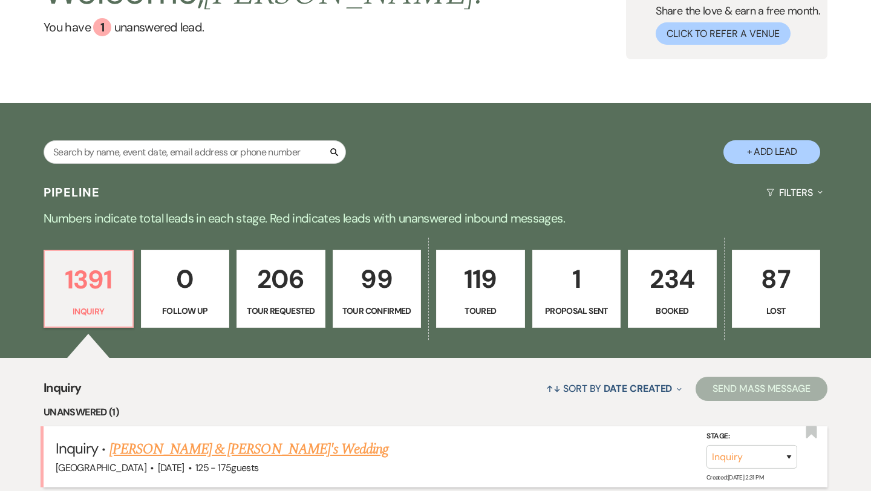
scroll to position [44, 0]
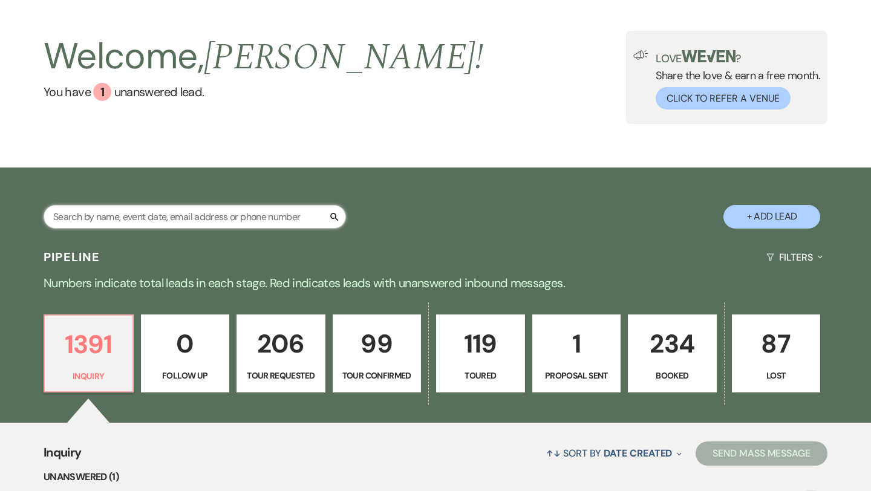
click at [109, 218] on input "text" at bounding box center [195, 217] width 302 height 24
type input "[PERSON_NAME]"
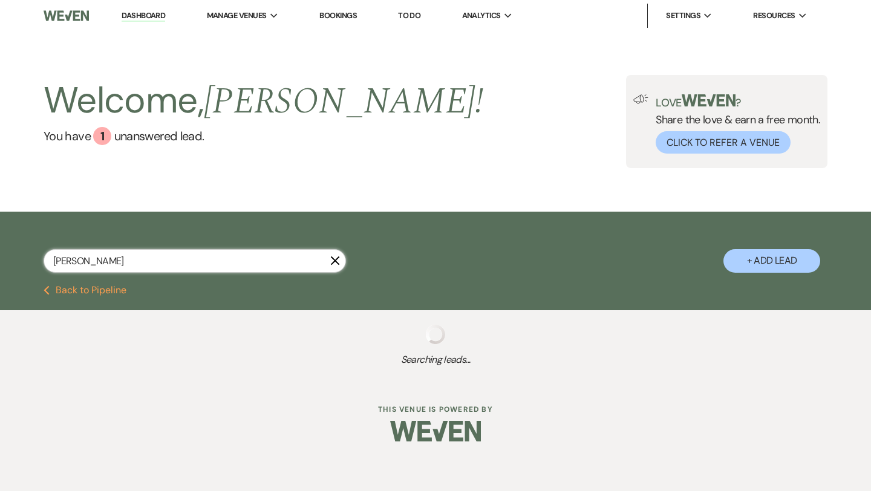
select select "8"
select select "2"
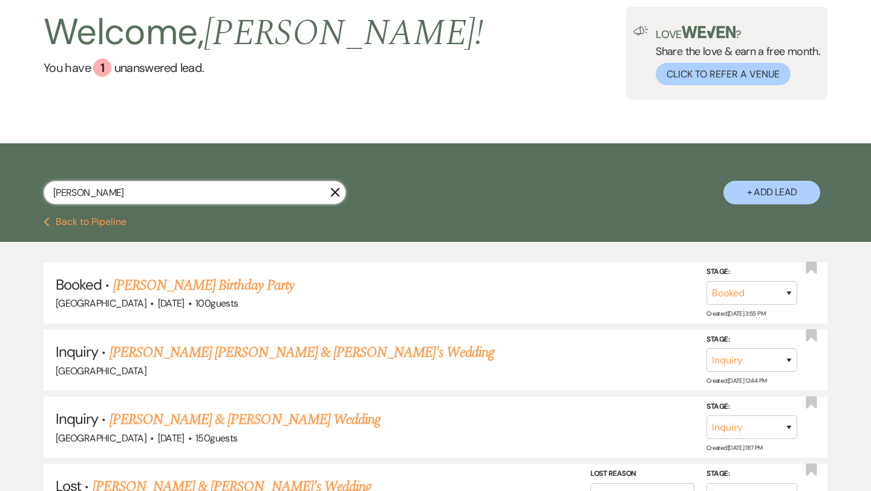
scroll to position [69, 0]
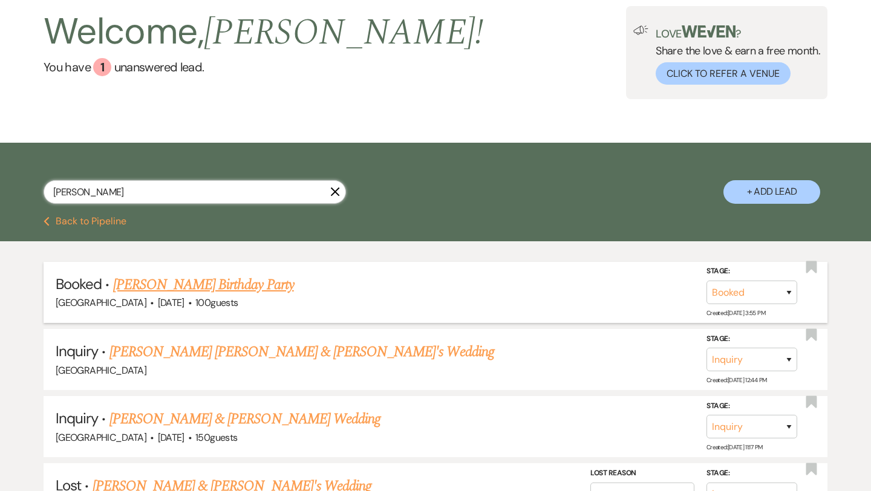
type input "[PERSON_NAME]"
click at [177, 279] on link "[PERSON_NAME] Birthday Party" at bounding box center [203, 285] width 181 height 22
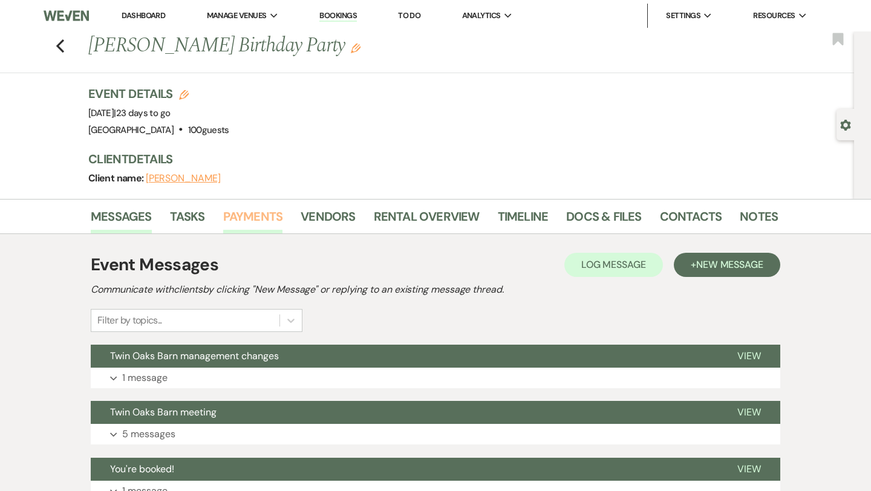
click at [258, 216] on link "Payments" at bounding box center [253, 220] width 60 height 27
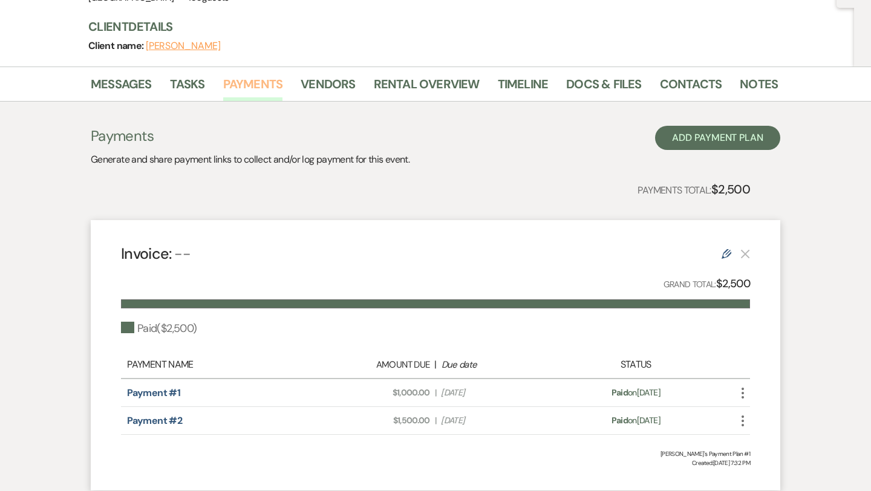
scroll to position [222, 0]
